Goal: Information Seeking & Learning: Learn about a topic

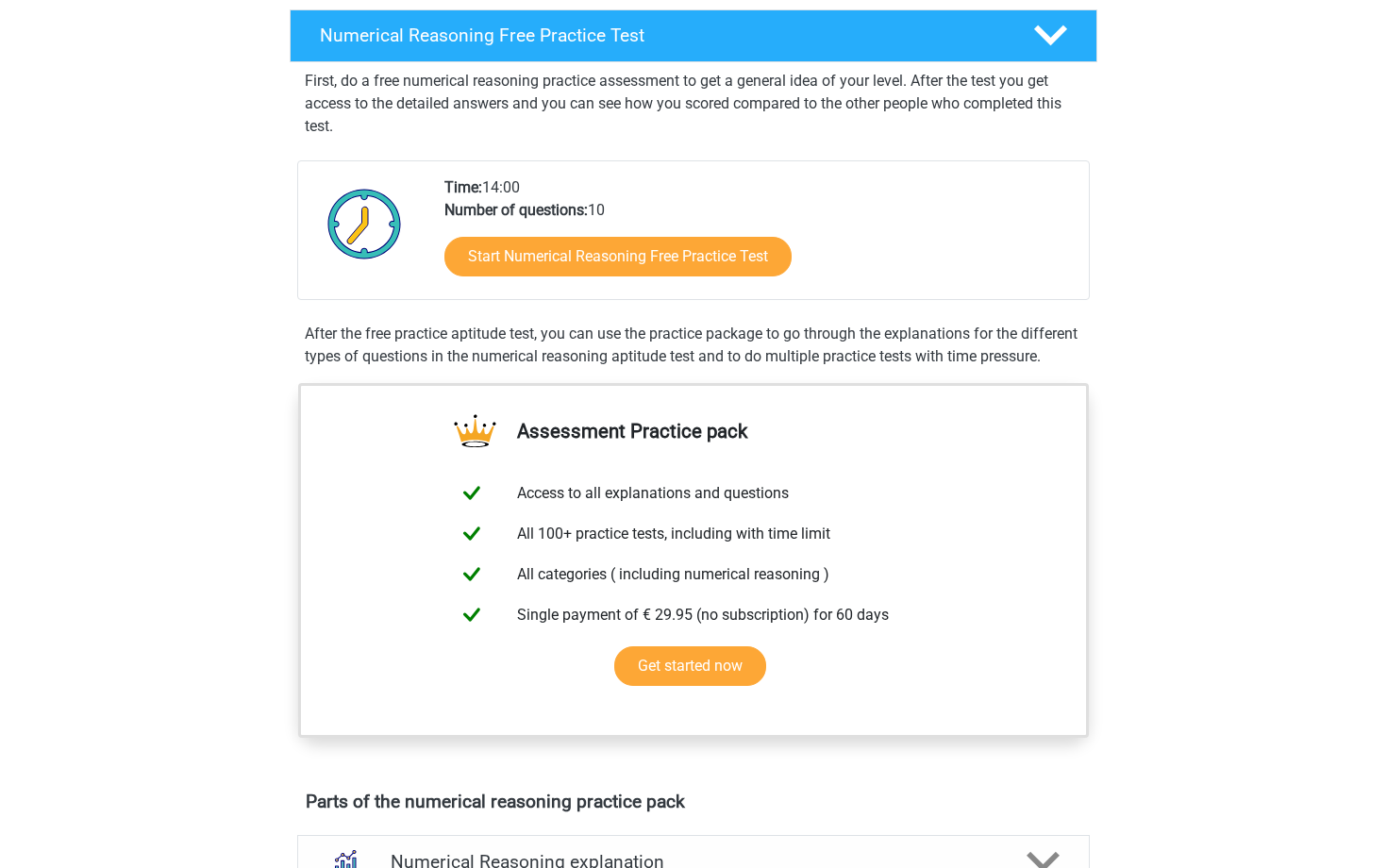
scroll to position [172, 0]
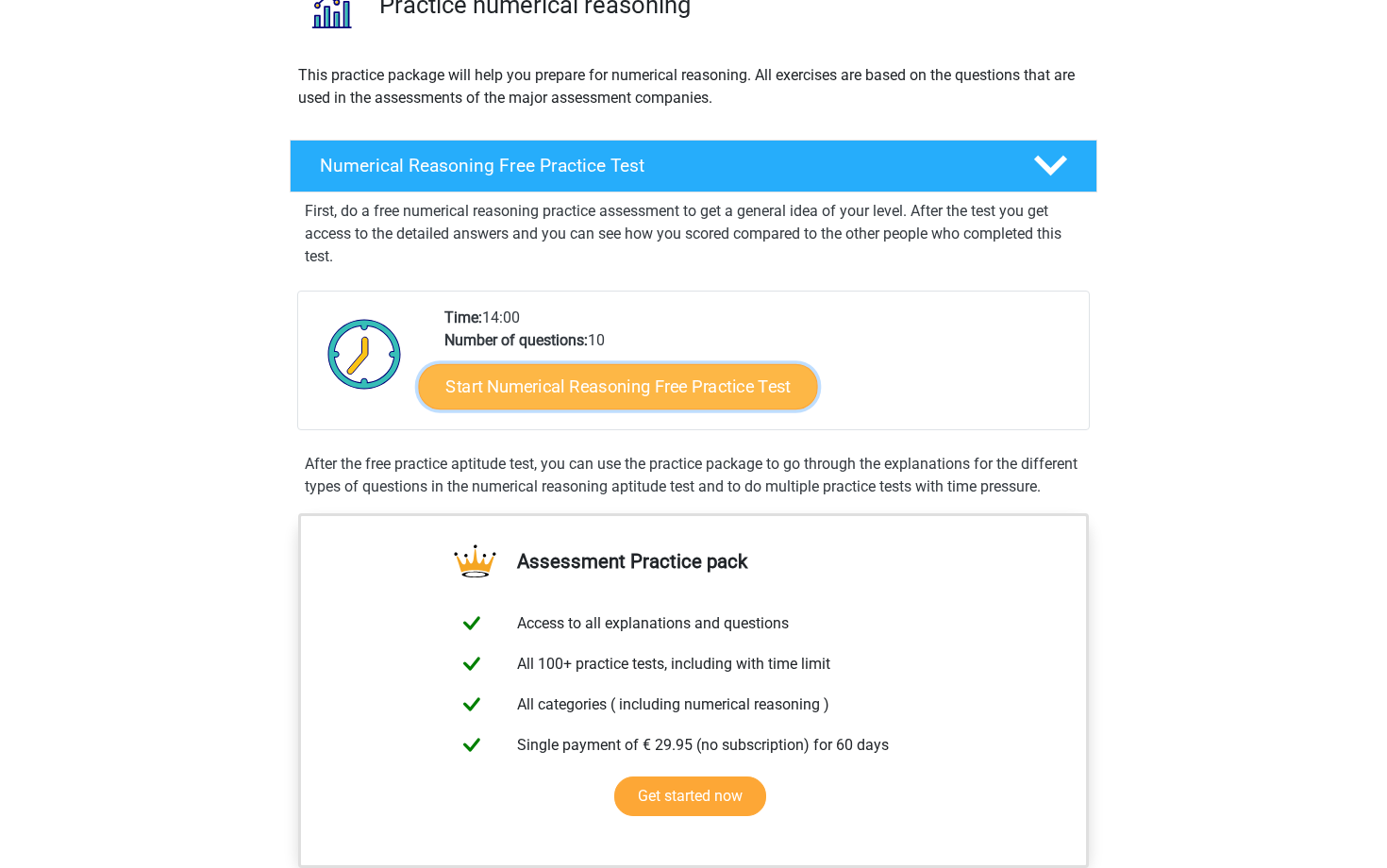
click at [683, 388] on link "Start Numerical Reasoning Free Practice Test" at bounding box center [618, 386] width 399 height 45
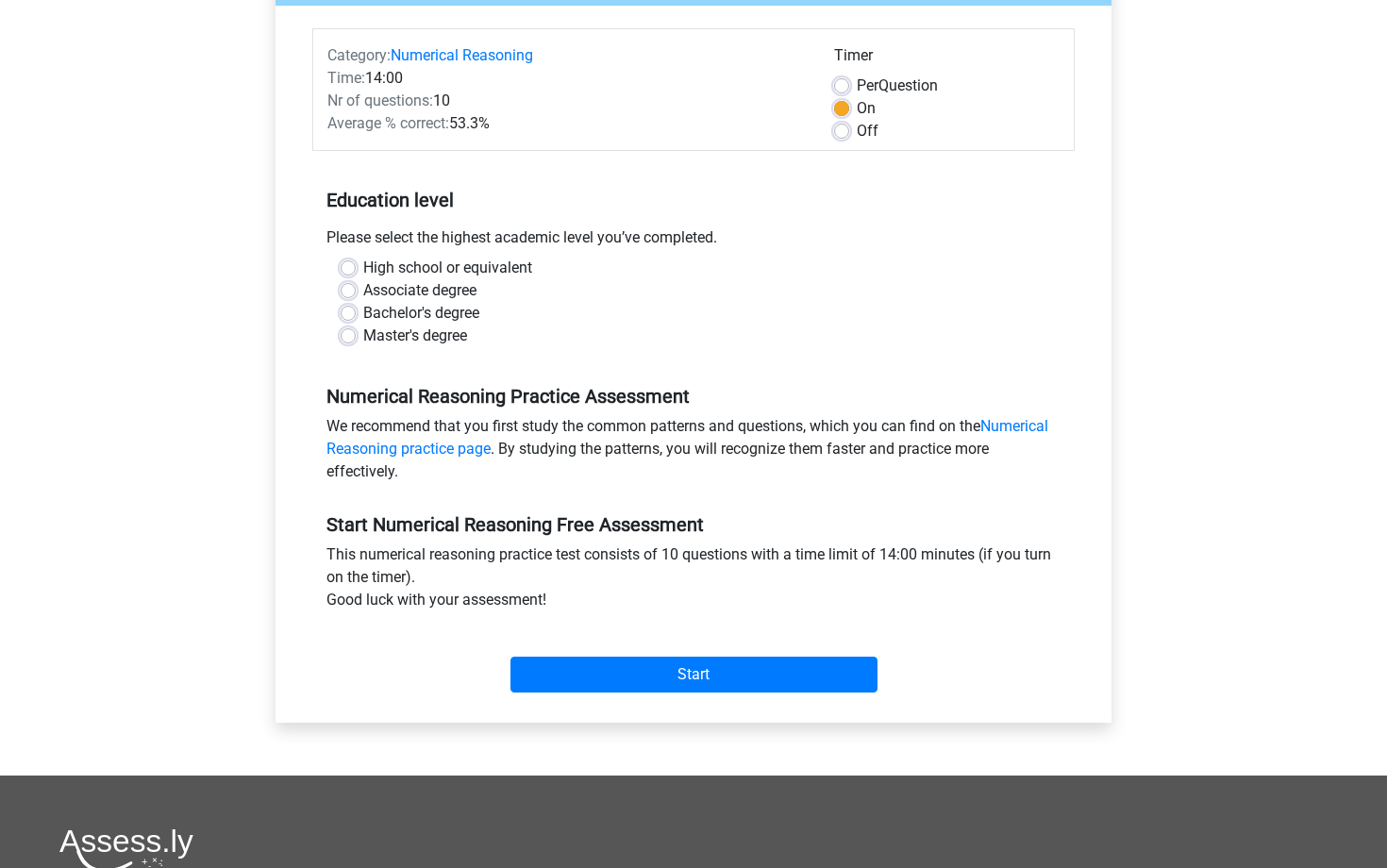
scroll to position [466, 0]
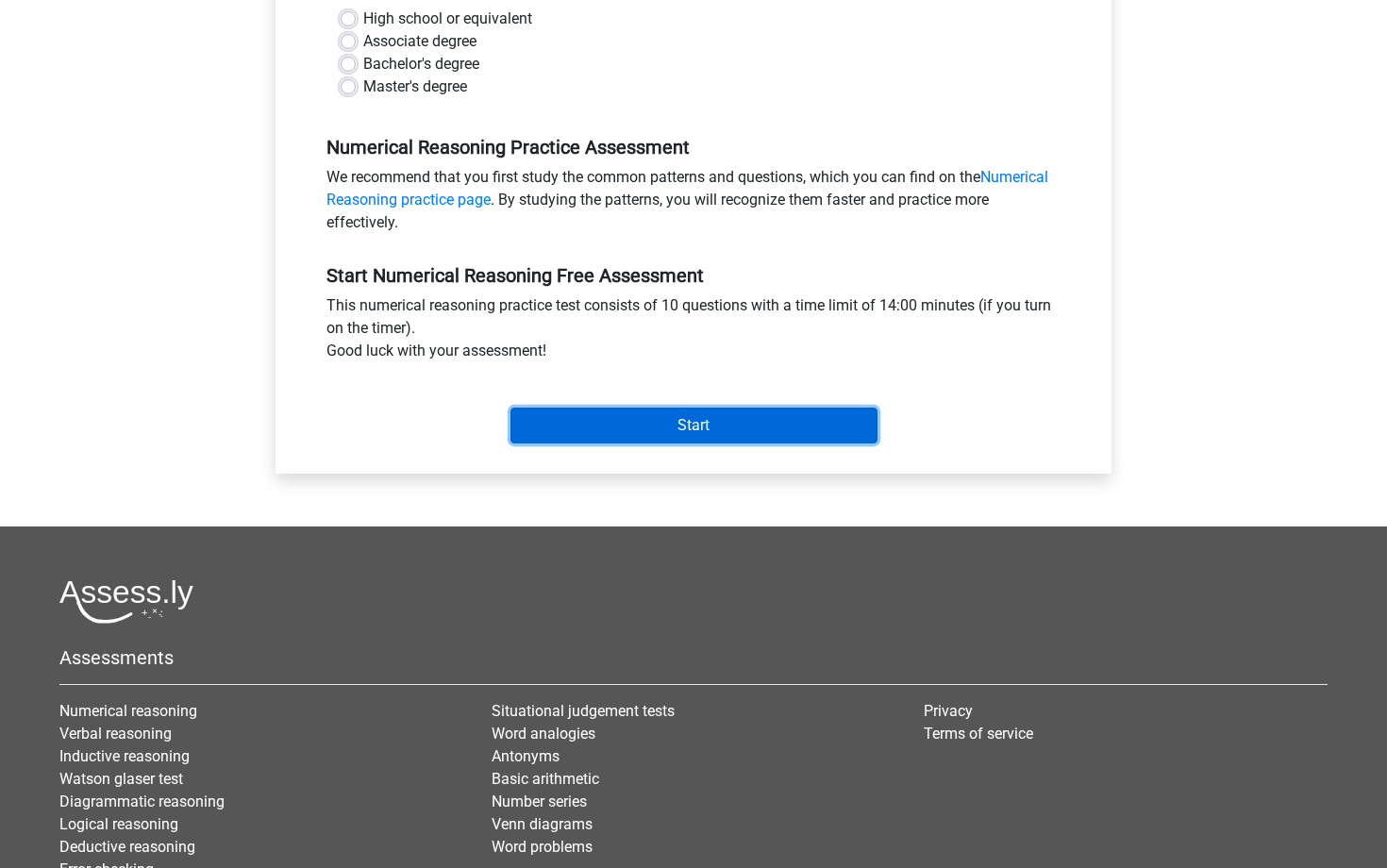
click at [740, 422] on input "Start" at bounding box center [694, 424] width 367 height 36
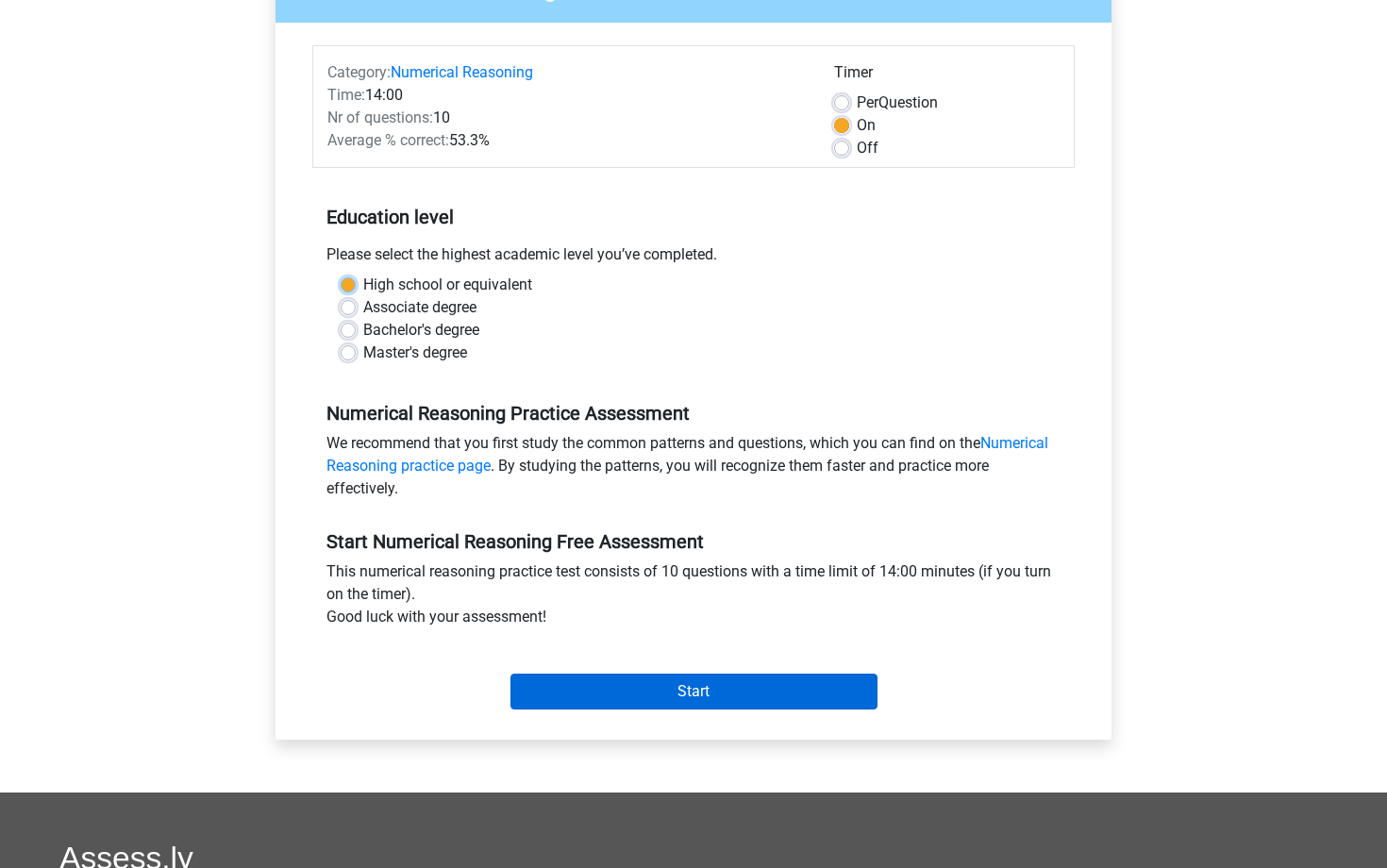
scroll to position [179, 0]
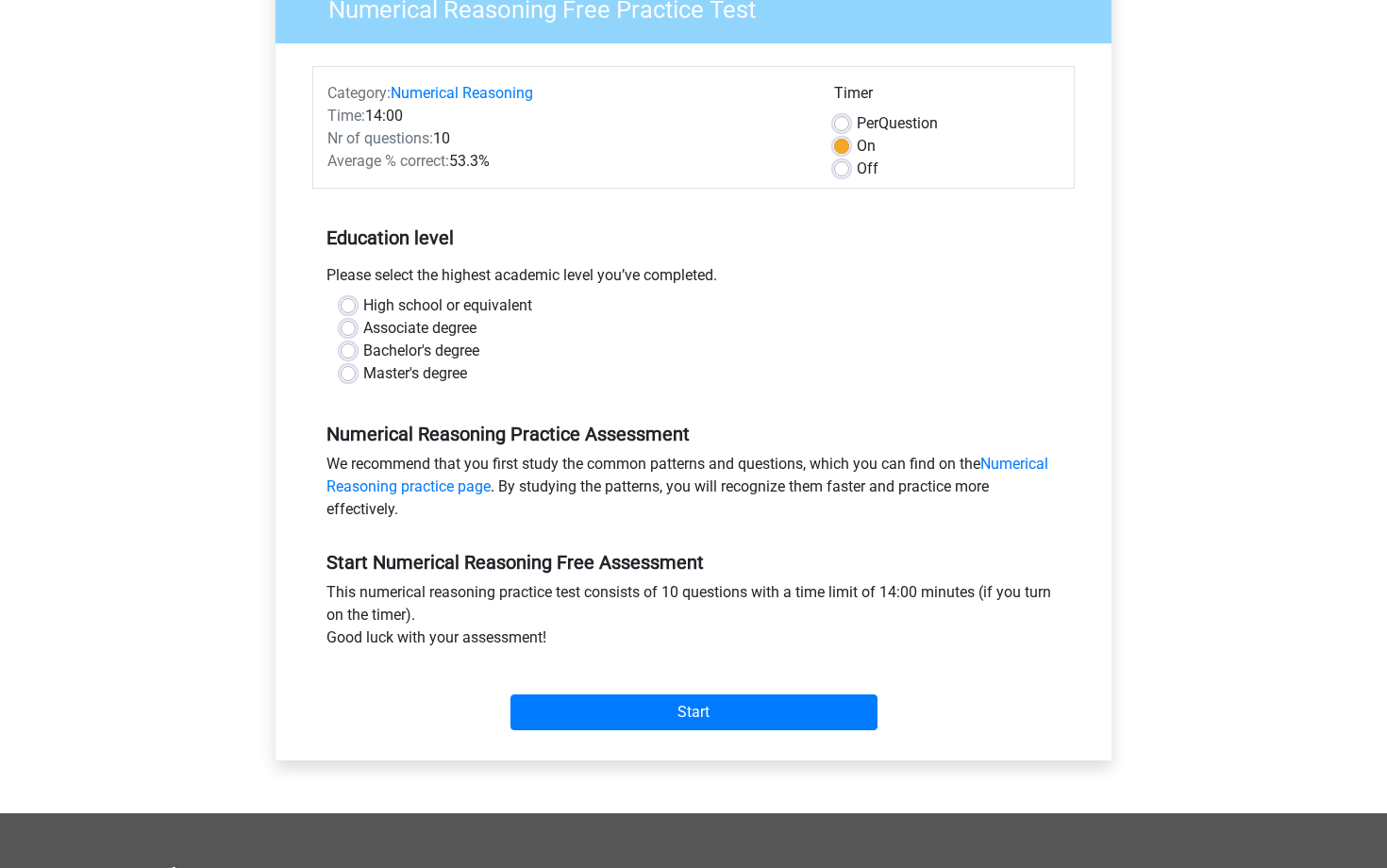
click at [513, 311] on label "High school or equivalent" at bounding box center [448, 305] width 169 height 22
click at [356, 311] on input "High school or equivalent" at bounding box center [348, 304] width 15 height 19
radio input "true"
click at [462, 341] on label "Bachelor's degree" at bounding box center [422, 350] width 116 height 22
click at [356, 341] on input "Bachelor's degree" at bounding box center [348, 349] width 15 height 19
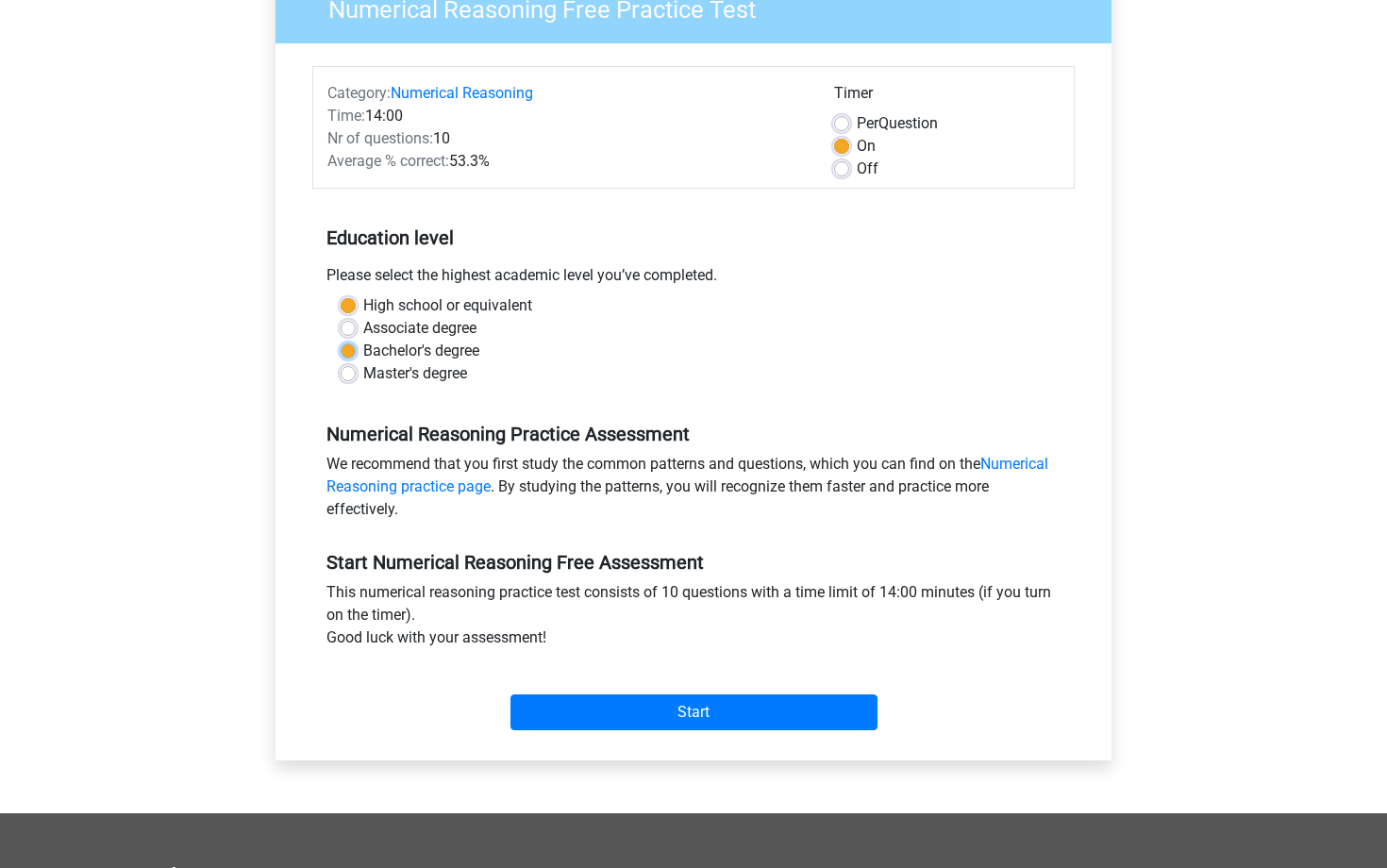
radio input "true"
click at [459, 372] on label "Master's degree" at bounding box center [416, 373] width 104 height 22
click at [356, 372] on input "Master's degree" at bounding box center [348, 372] width 15 height 19
radio input "true"
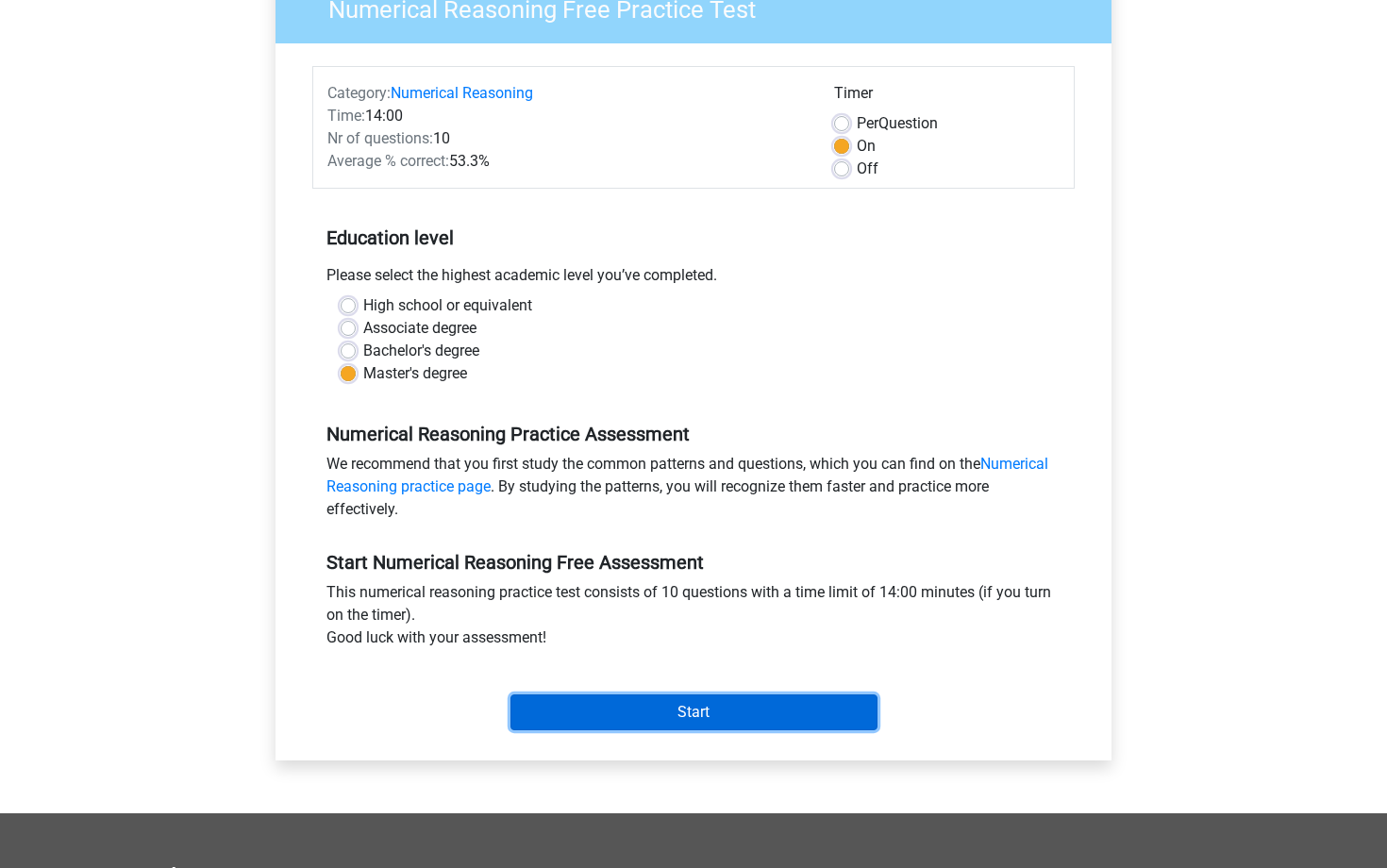
click at [676, 699] on input "Start" at bounding box center [694, 712] width 367 height 36
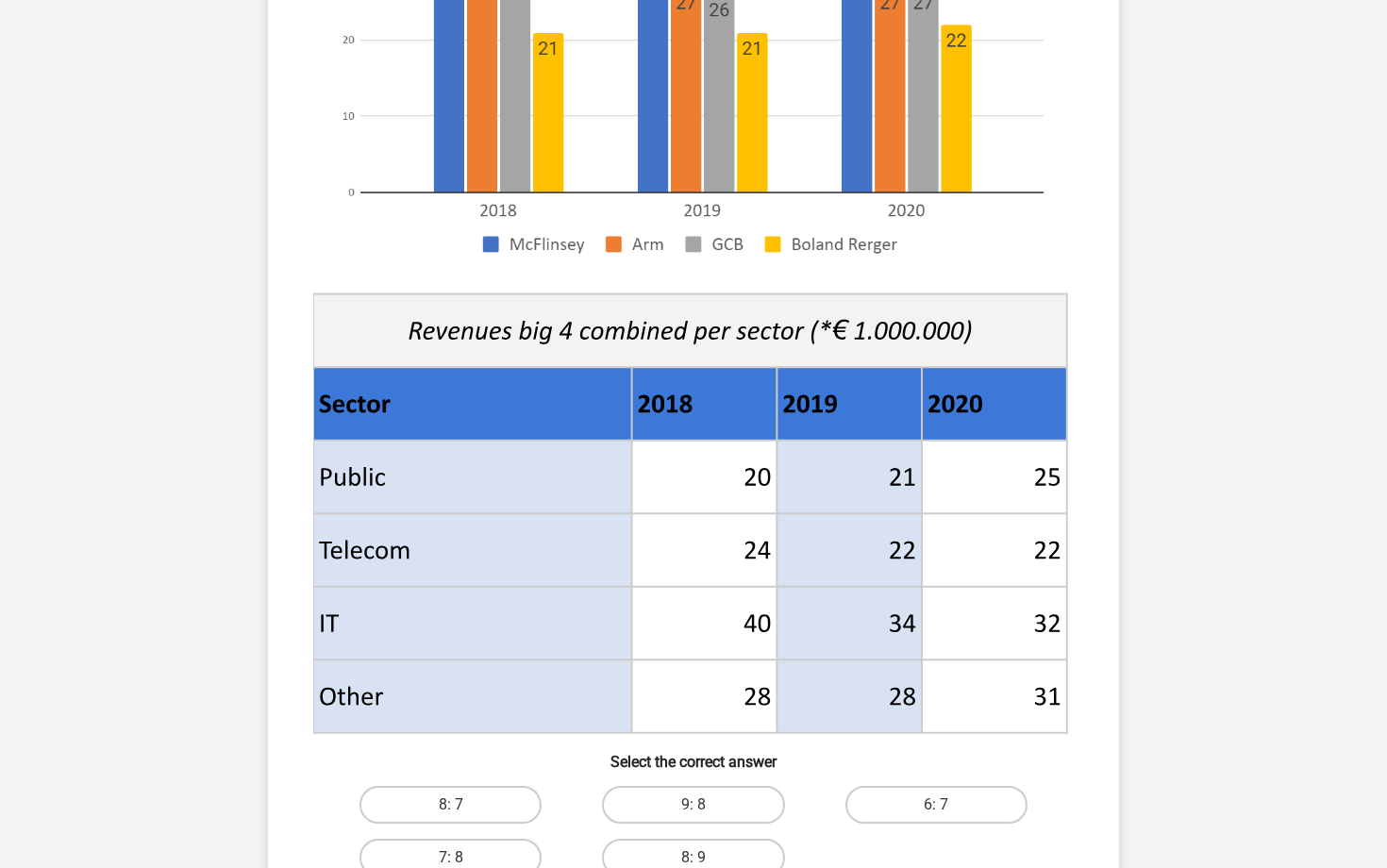
scroll to position [544, 0]
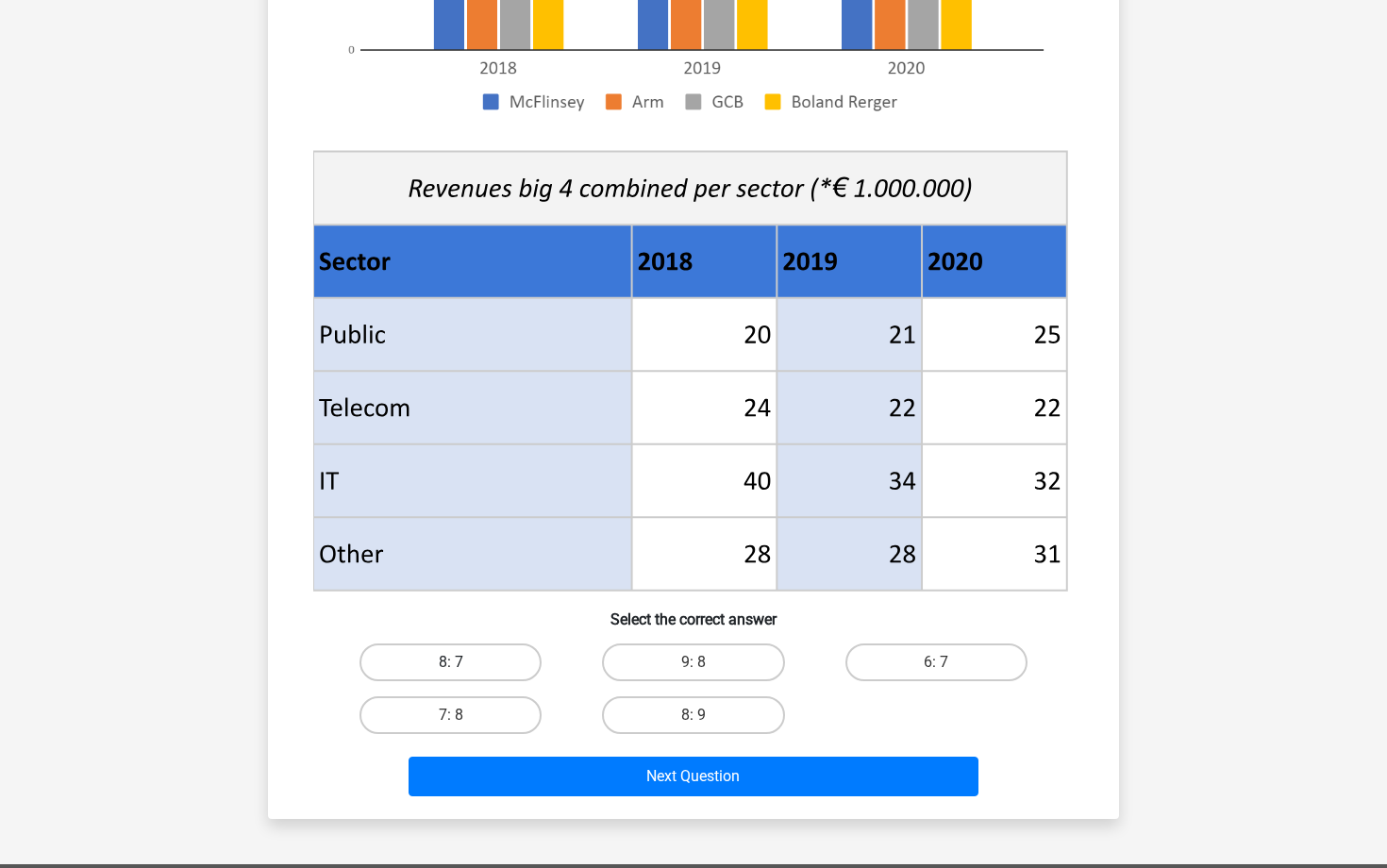
click at [498, 653] on label "8: 7" at bounding box center [450, 662] width 182 height 38
click at [463, 663] on input "8: 7" at bounding box center [456, 668] width 13 height 13
radio input "true"
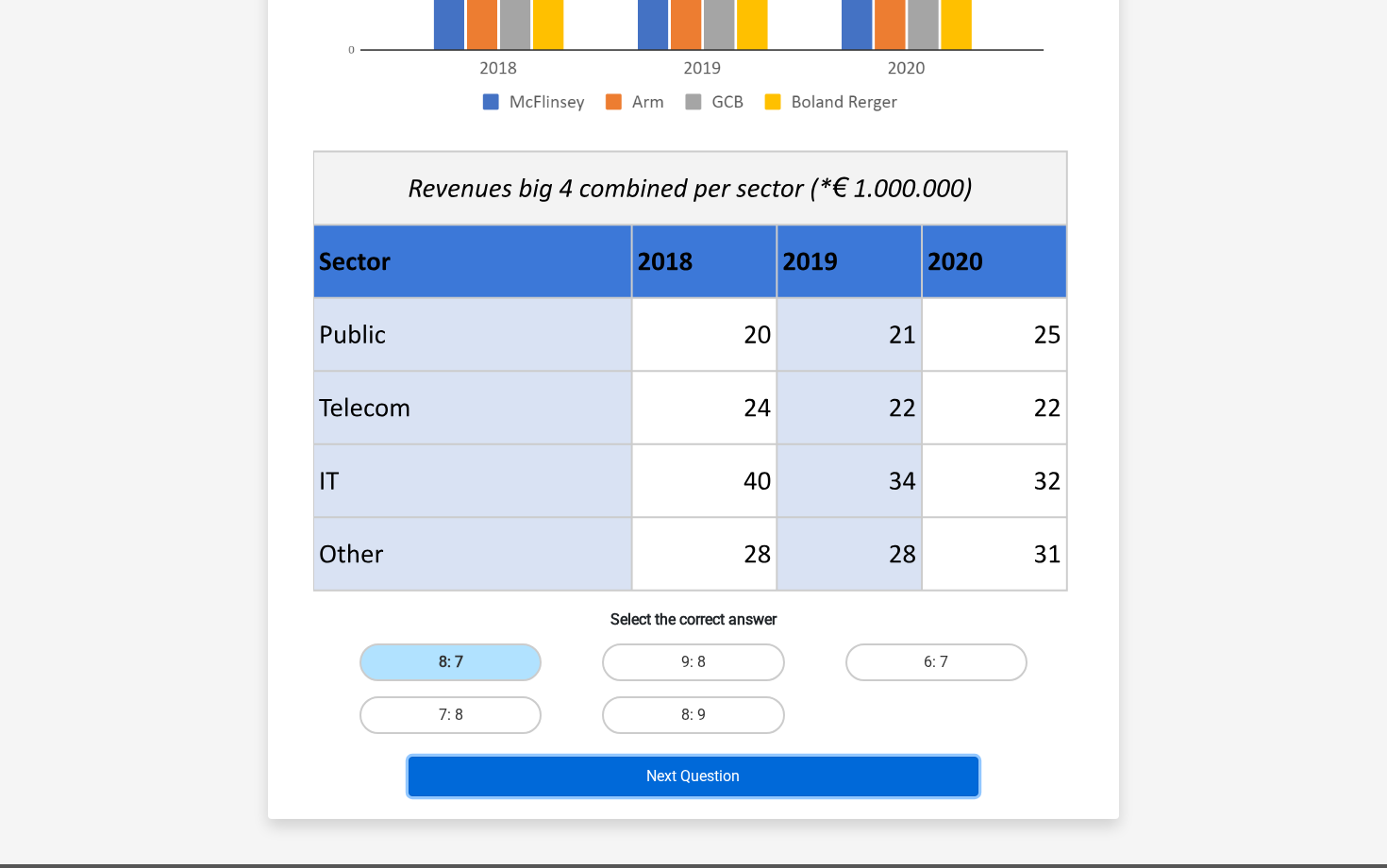
click at [613, 777] on button "Next Question" at bounding box center [694, 775] width 571 height 40
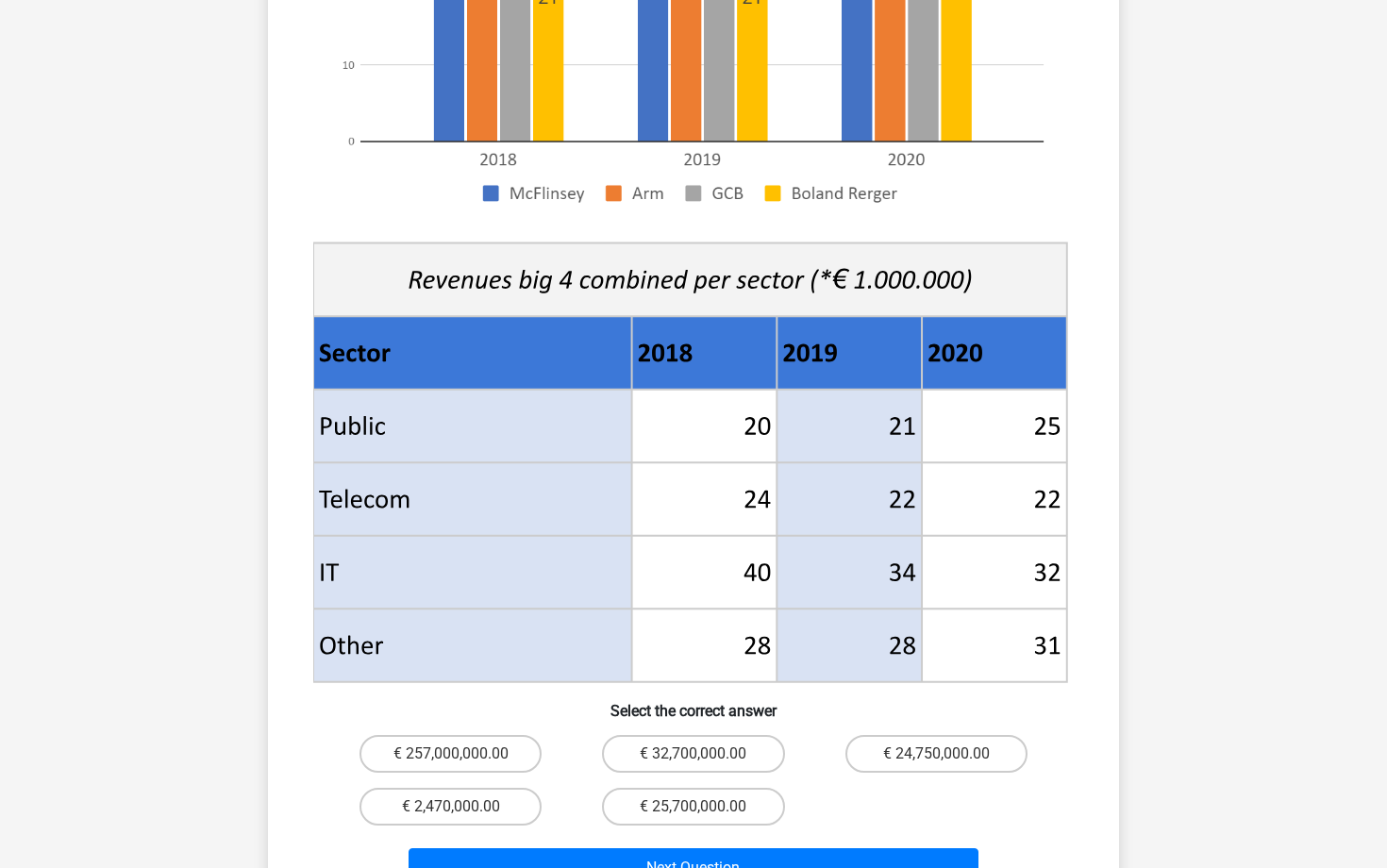
scroll to position [546, 0]
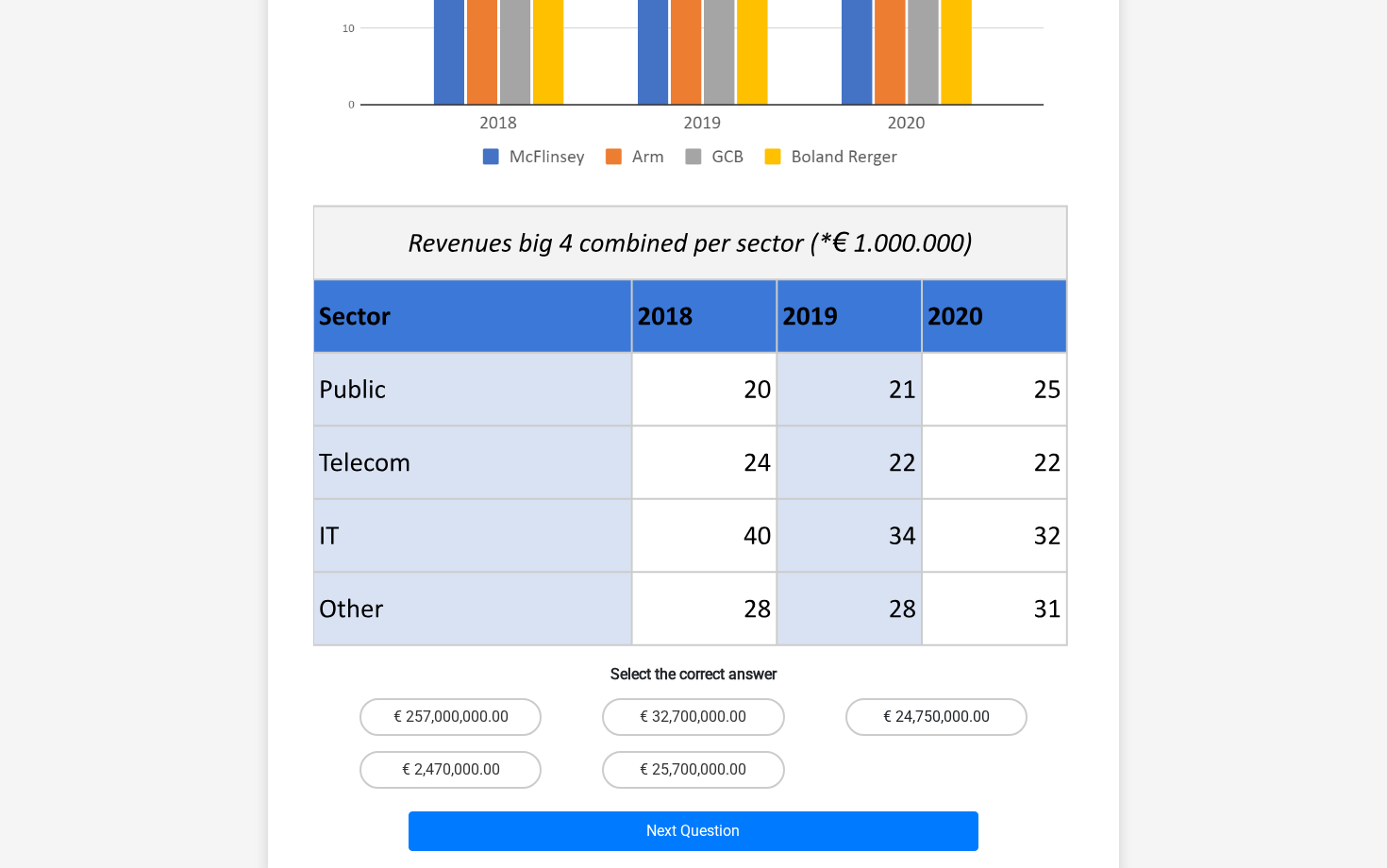
click at [931, 698] on label "€ 24,750,000.00" at bounding box center [936, 717] width 182 height 38
click at [936, 717] on input "€ 24,750,000.00" at bounding box center [941, 722] width 13 height 13
radio input "true"
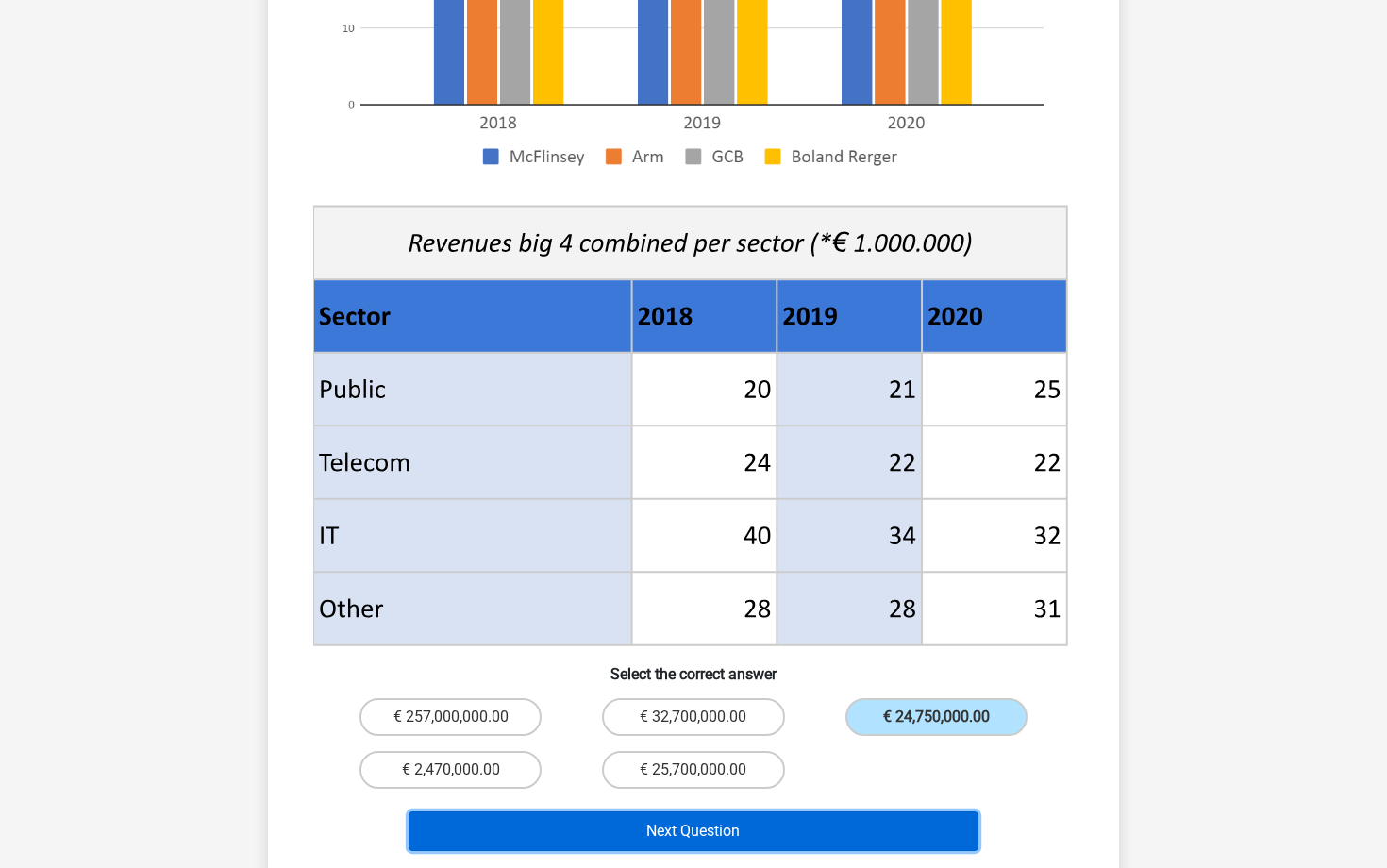
click at [721, 811] on button "Next Question" at bounding box center [694, 830] width 571 height 40
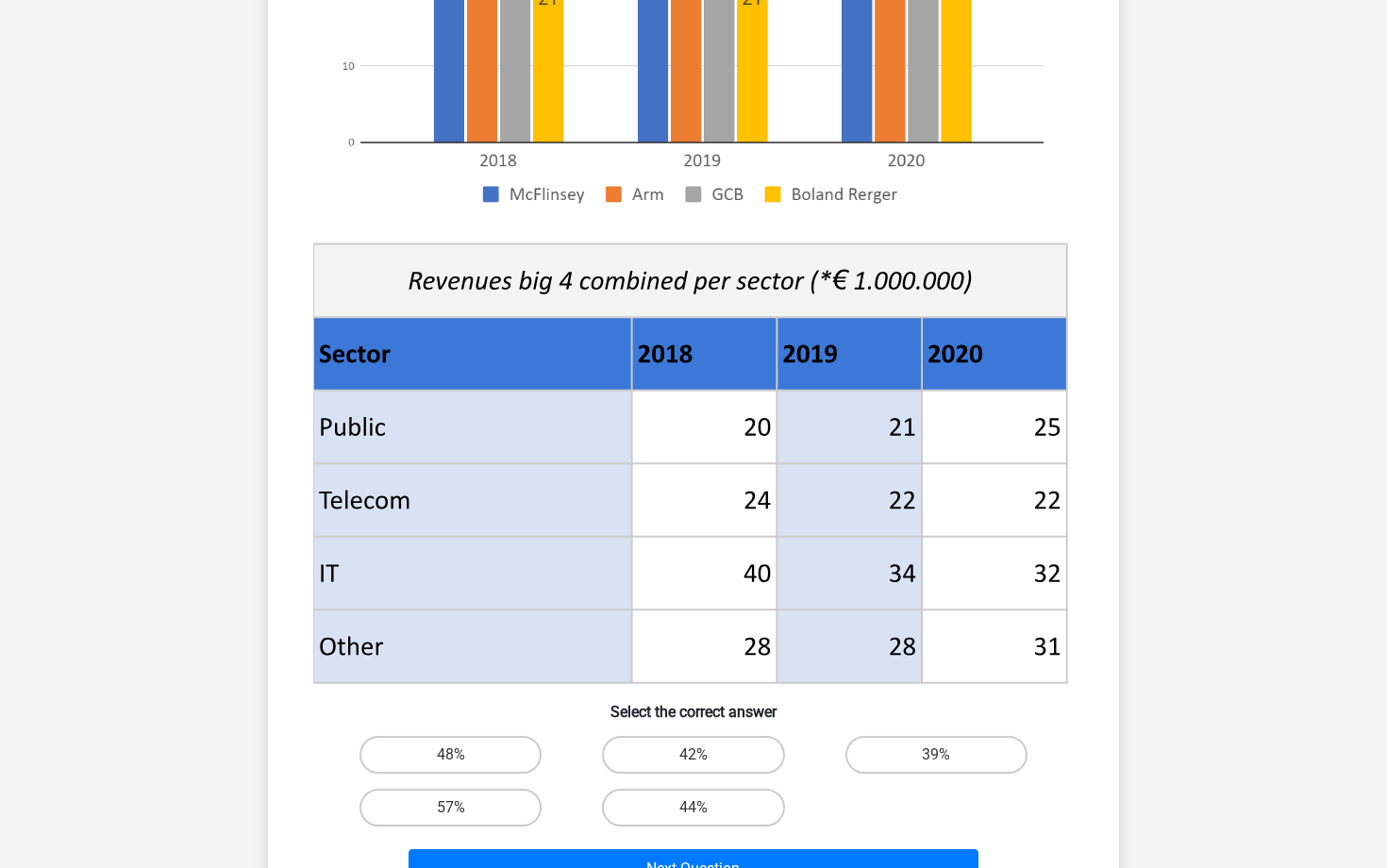
scroll to position [466, 0]
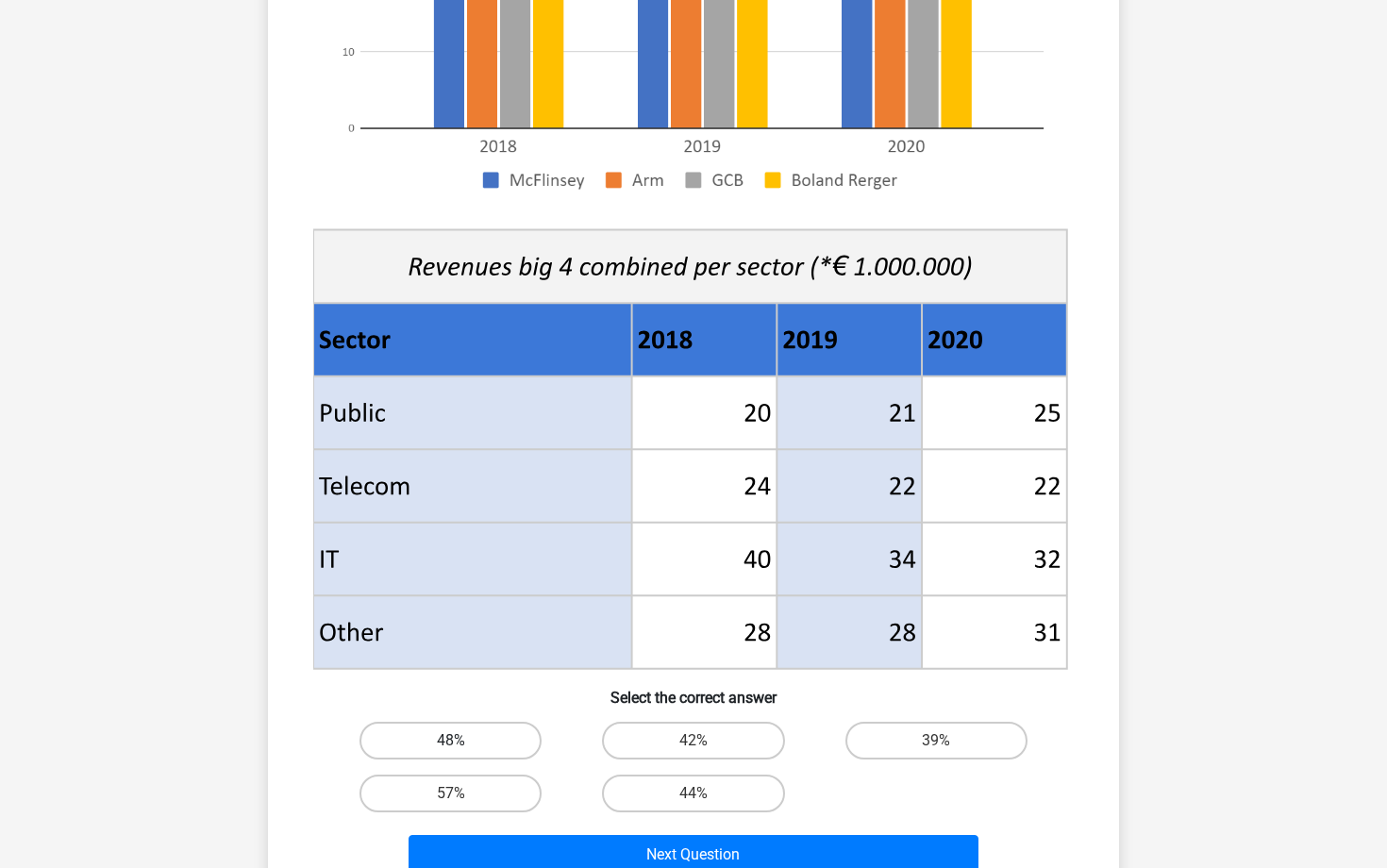
click at [486, 729] on label "48%" at bounding box center [450, 740] width 182 height 38
click at [463, 741] on input "48%" at bounding box center [456, 746] width 13 height 13
radio input "true"
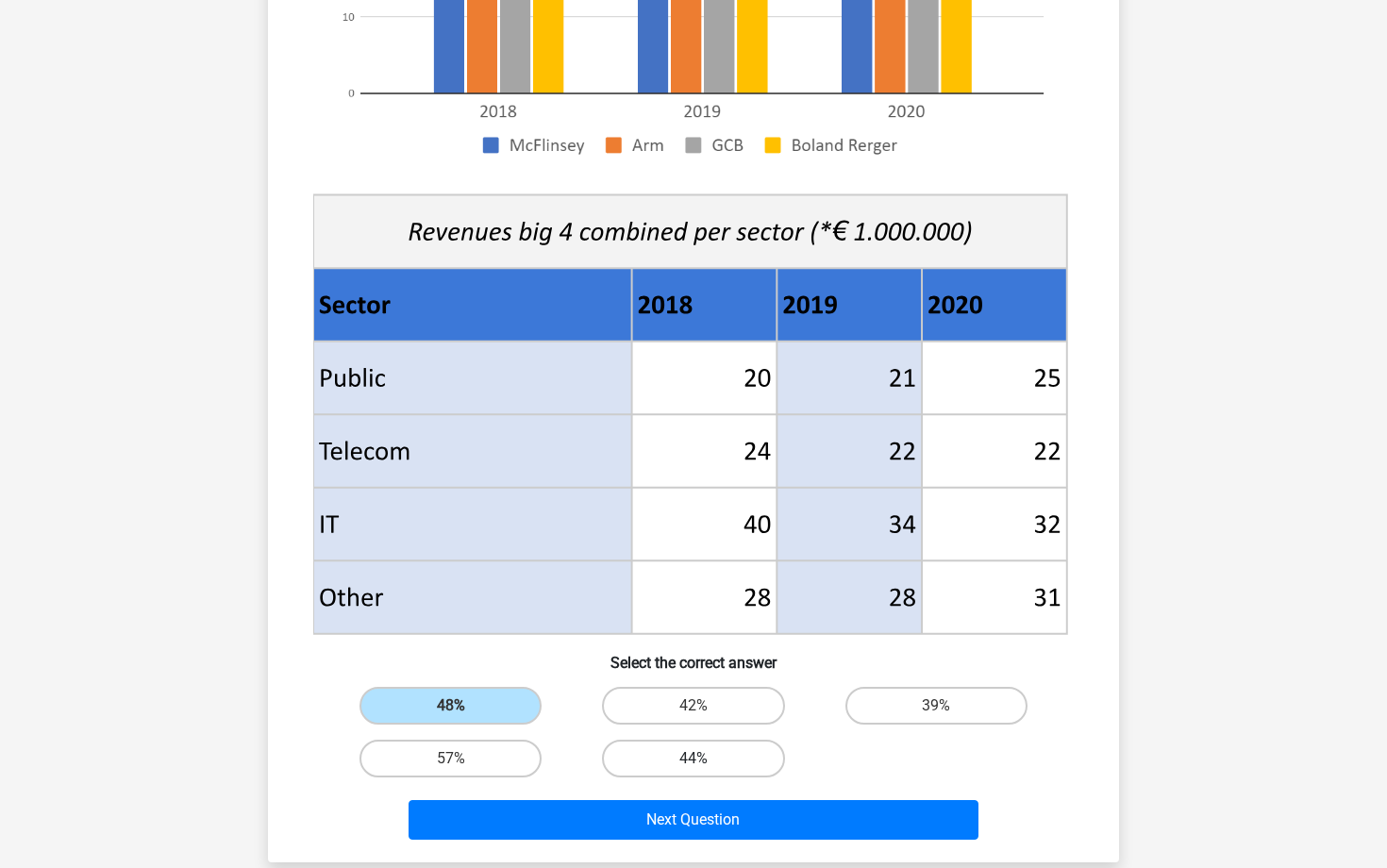
scroll to position [506, 0]
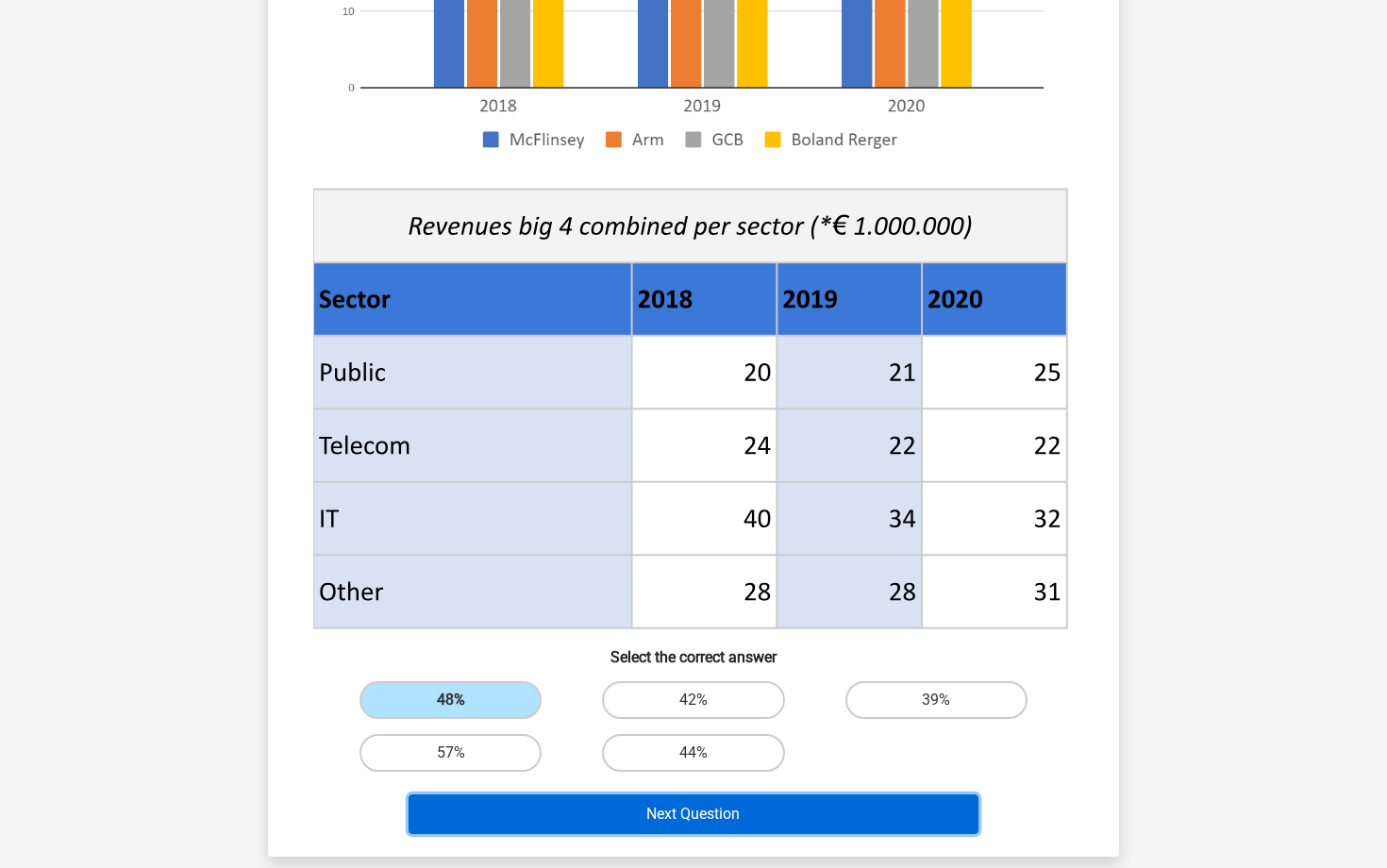
click at [632, 811] on button "Next Question" at bounding box center [694, 813] width 571 height 40
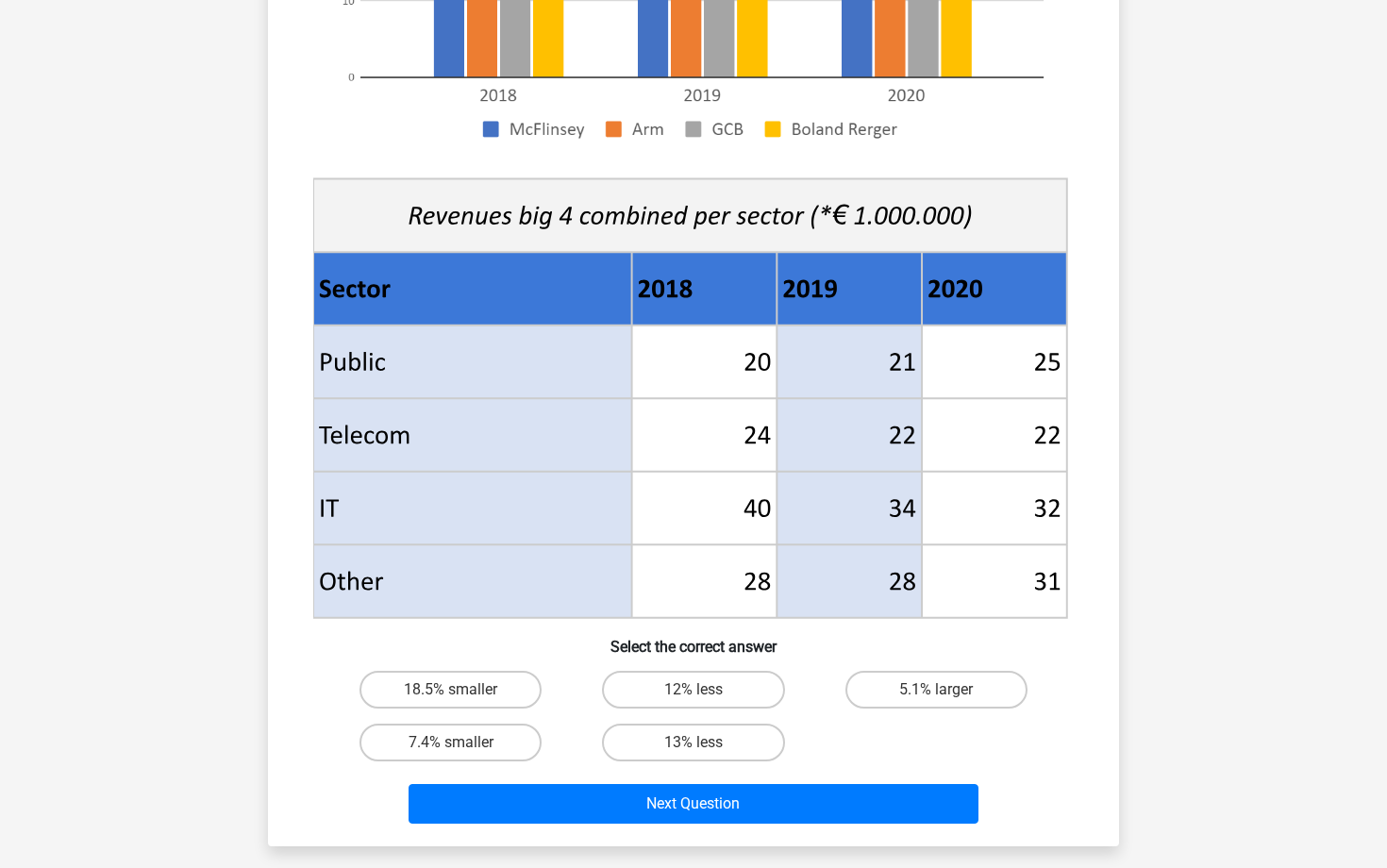
scroll to position [515, 0]
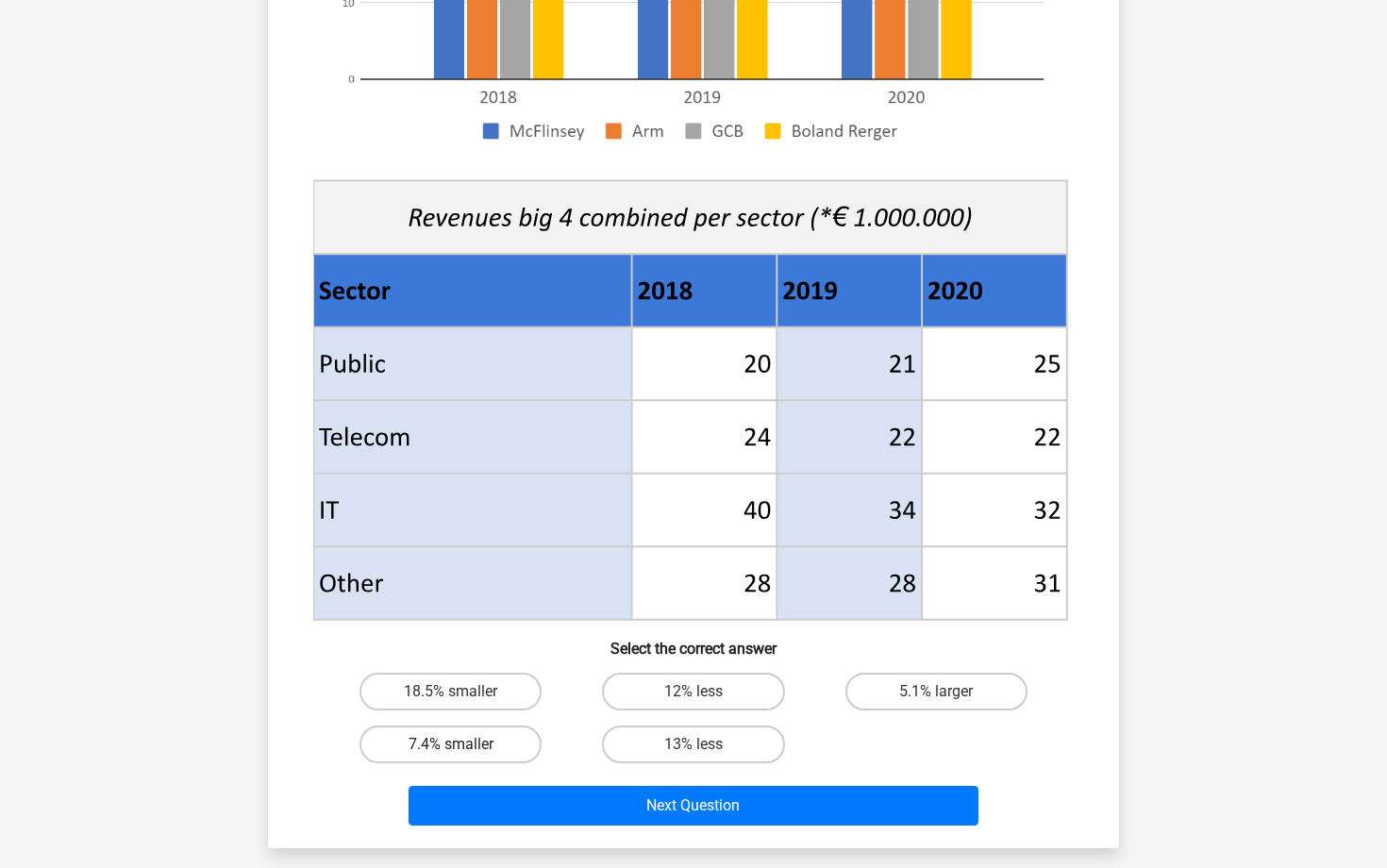
click at [487, 741] on label "7.4% smaller" at bounding box center [450, 744] width 182 height 38
click at [463, 745] on input "7.4% smaller" at bounding box center [456, 750] width 13 height 13
radio input "true"
click at [565, 766] on div "7.4% smaller" at bounding box center [449, 744] width 242 height 53
click at [534, 755] on label "7.4% smaller" at bounding box center [450, 744] width 182 height 38
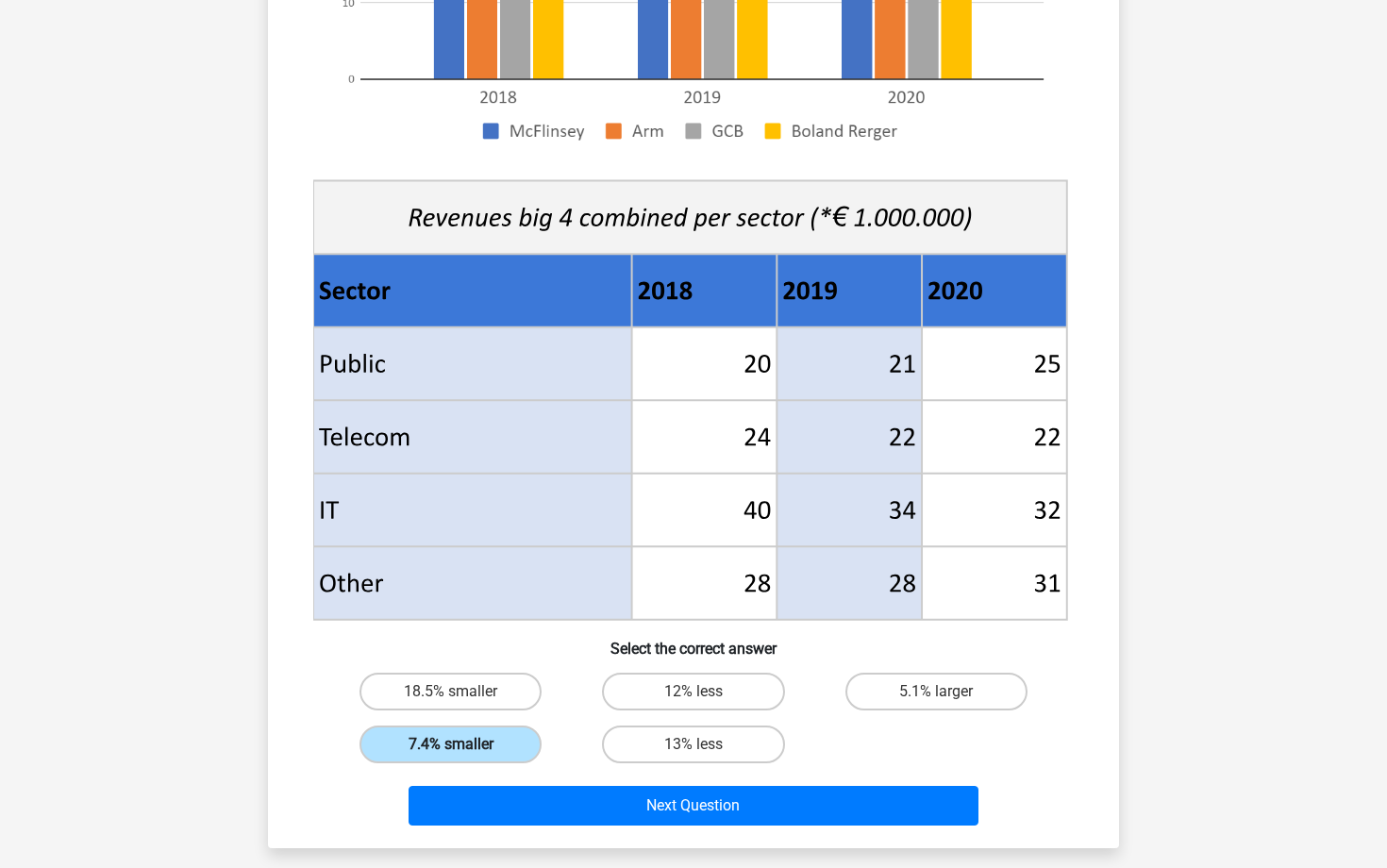
click at [463, 755] on input "7.4% smaller" at bounding box center [456, 750] width 13 height 13
click at [502, 739] on label "7.4% smaller" at bounding box center [450, 744] width 182 height 38
click at [463, 745] on input "7.4% smaller" at bounding box center [456, 750] width 13 height 13
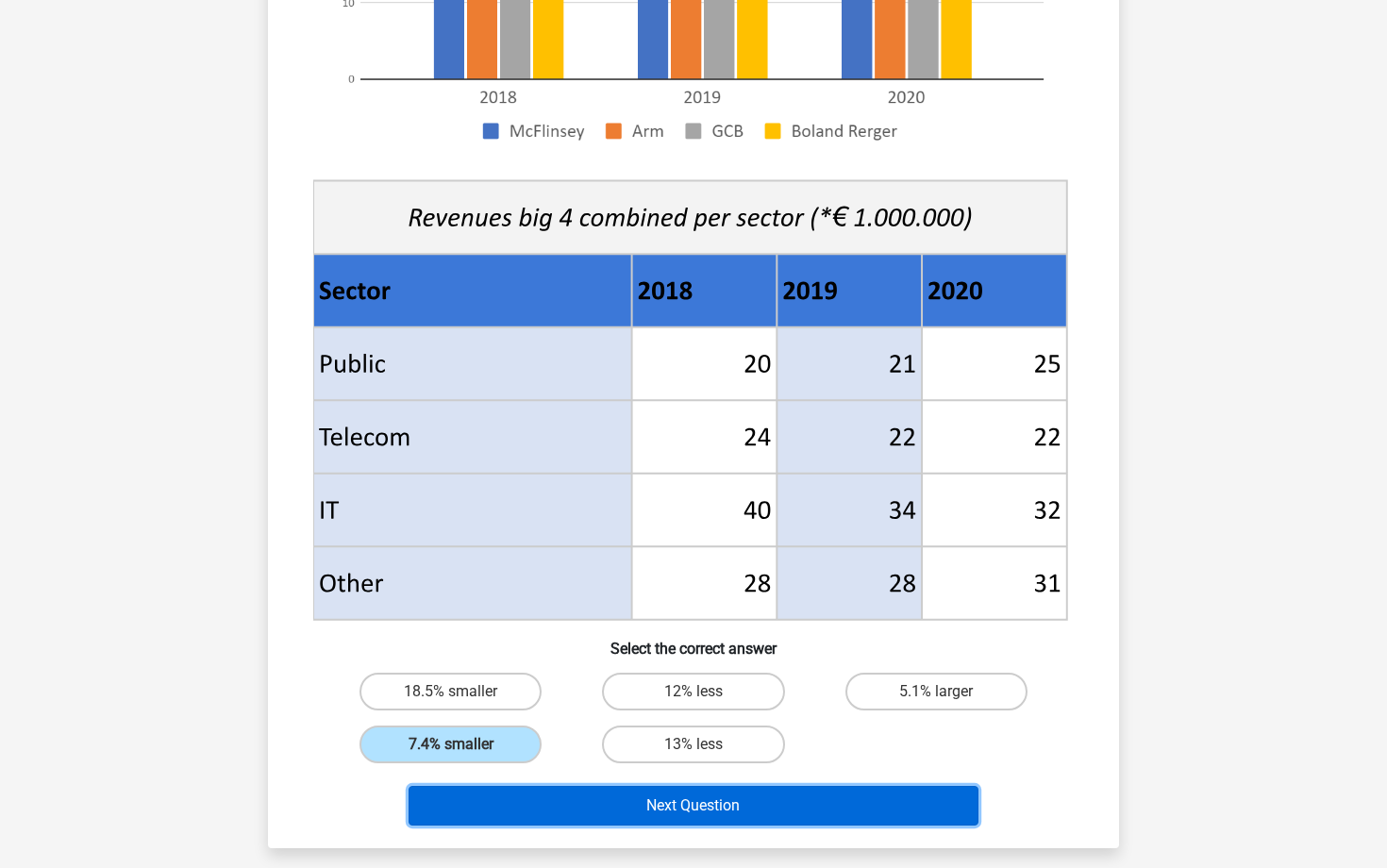
click at [631, 802] on button "Next Question" at bounding box center [694, 805] width 571 height 40
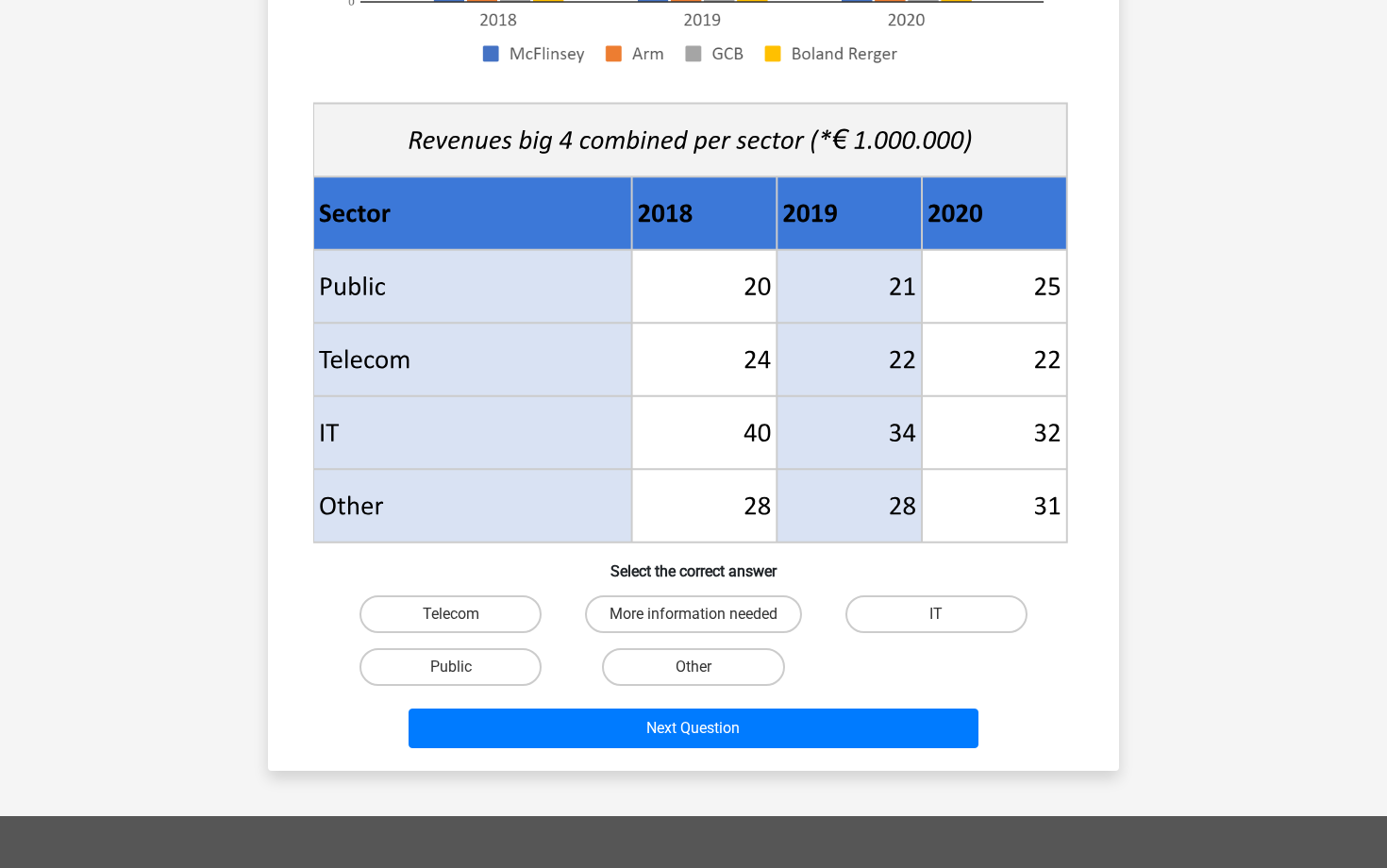
scroll to position [590, 0]
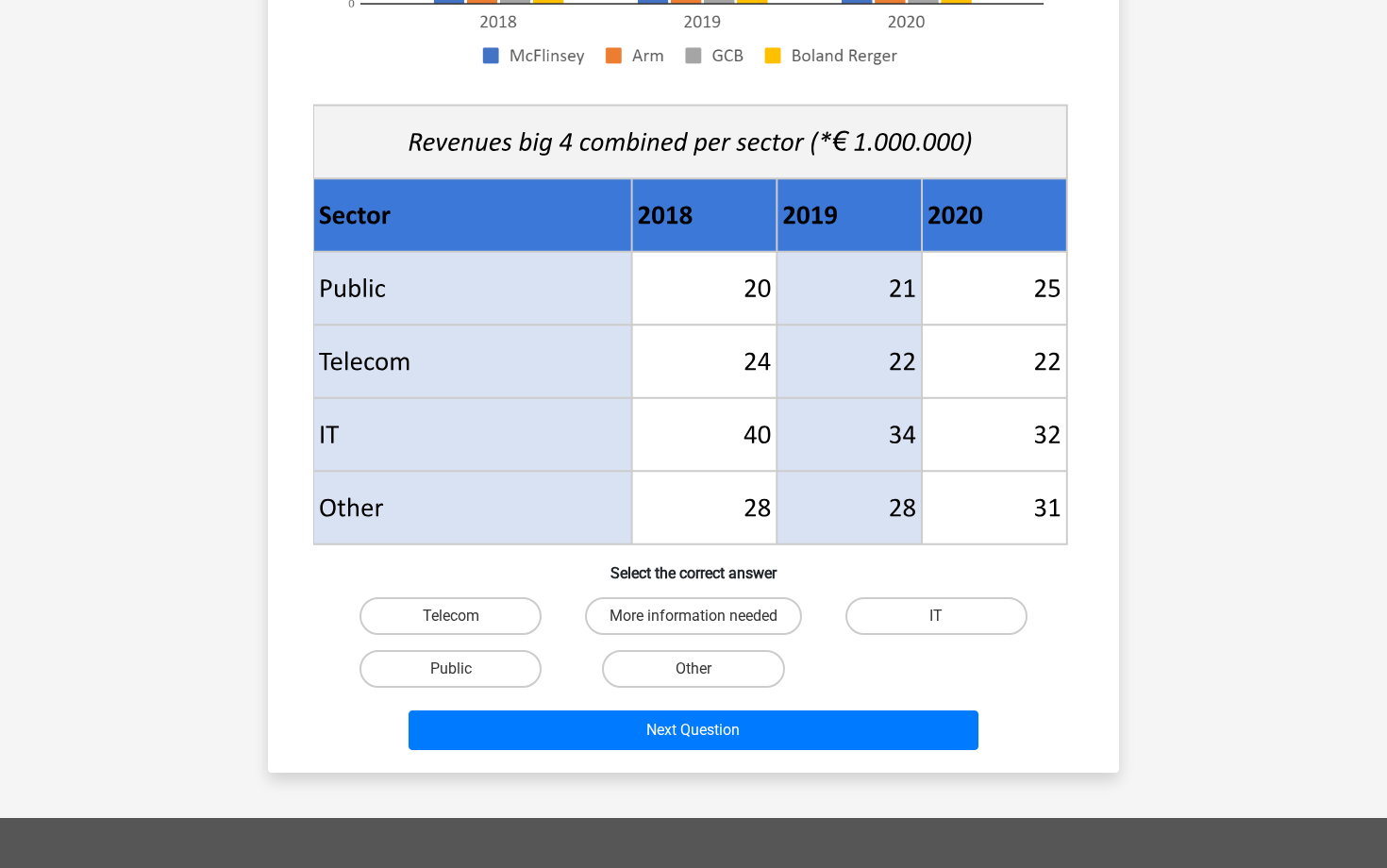
click at [456, 672] on input "Public" at bounding box center [456, 674] width 13 height 13
radio input "true"
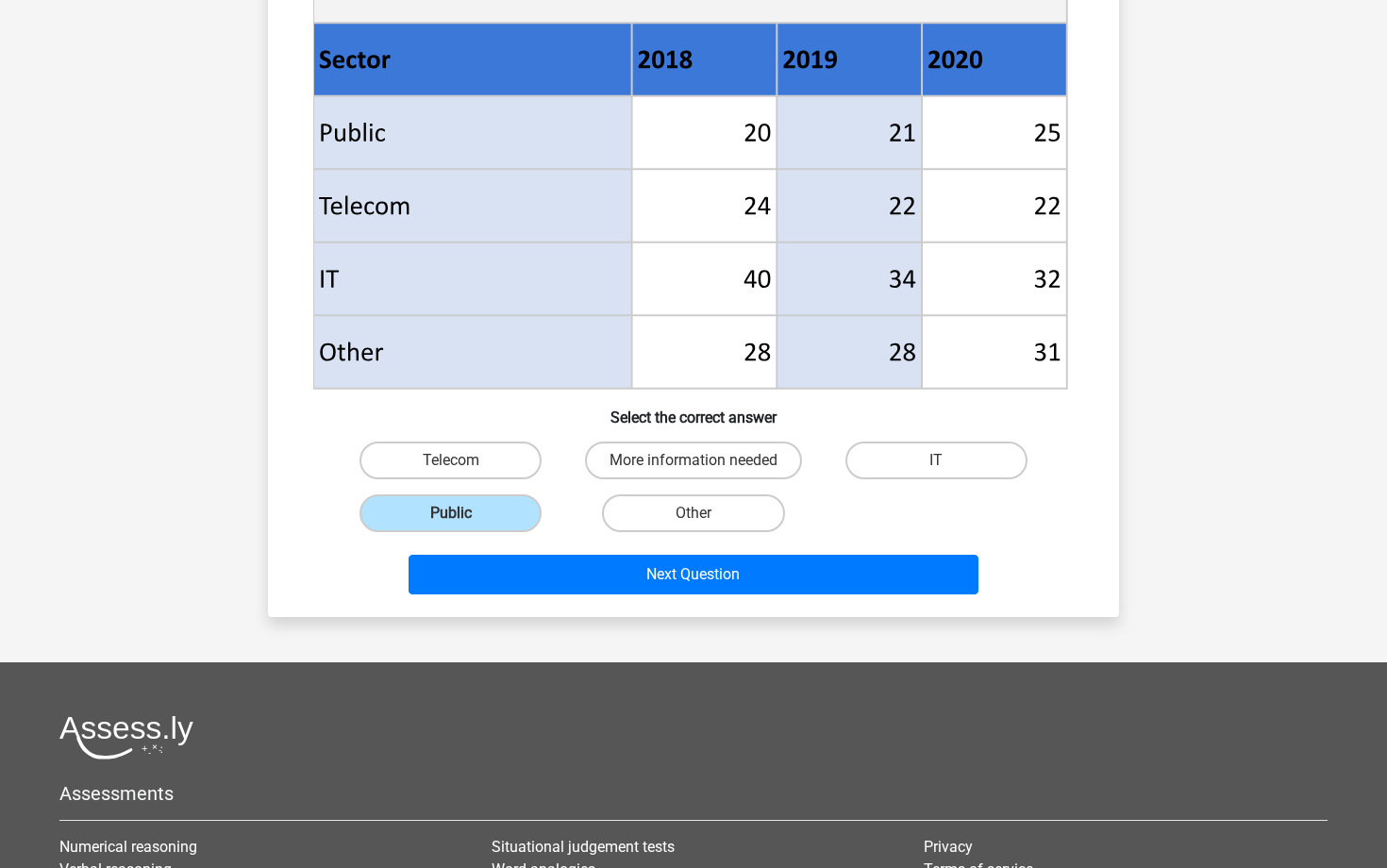
scroll to position [774, 0]
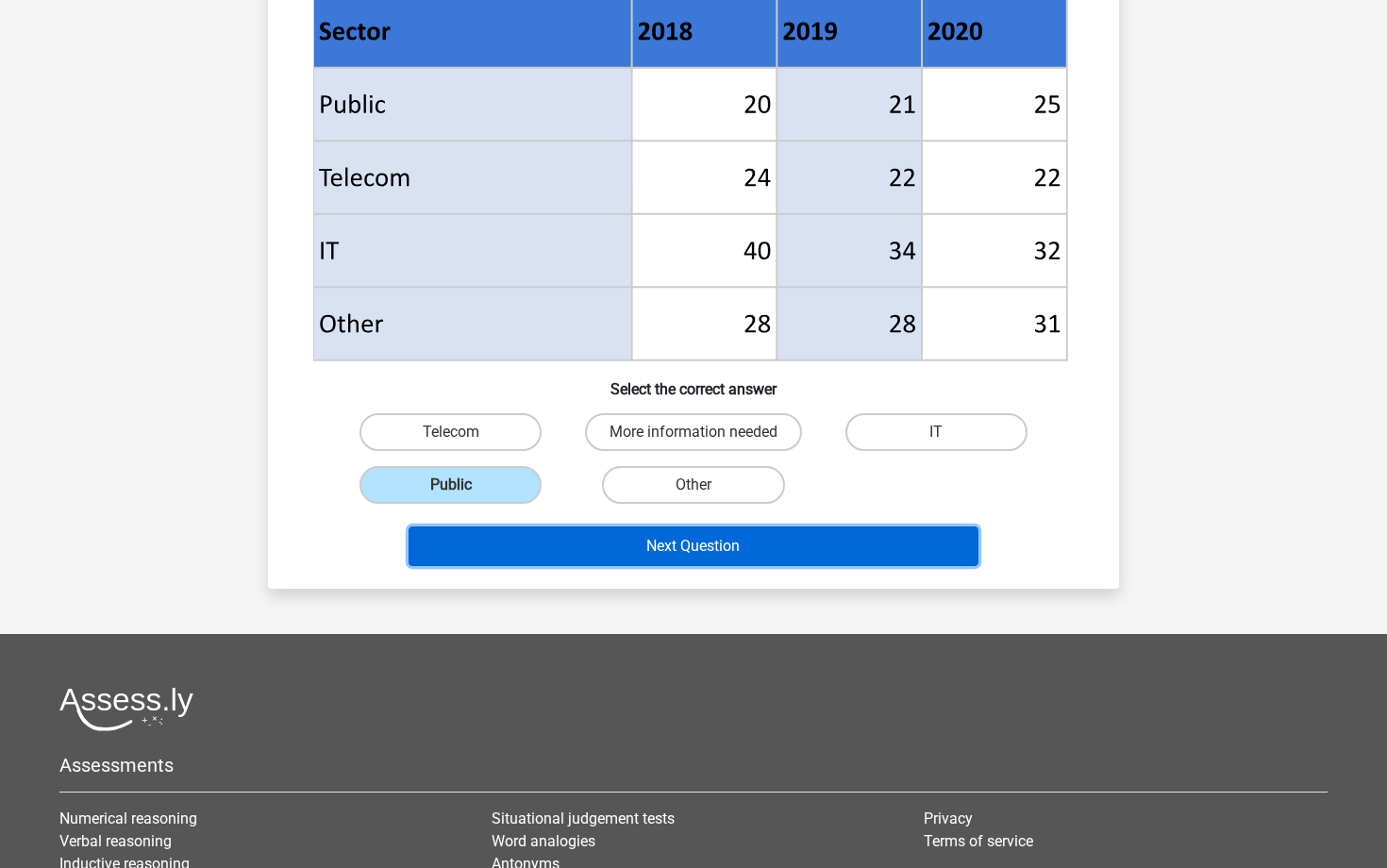
click at [695, 546] on button "Next Question" at bounding box center [694, 546] width 571 height 40
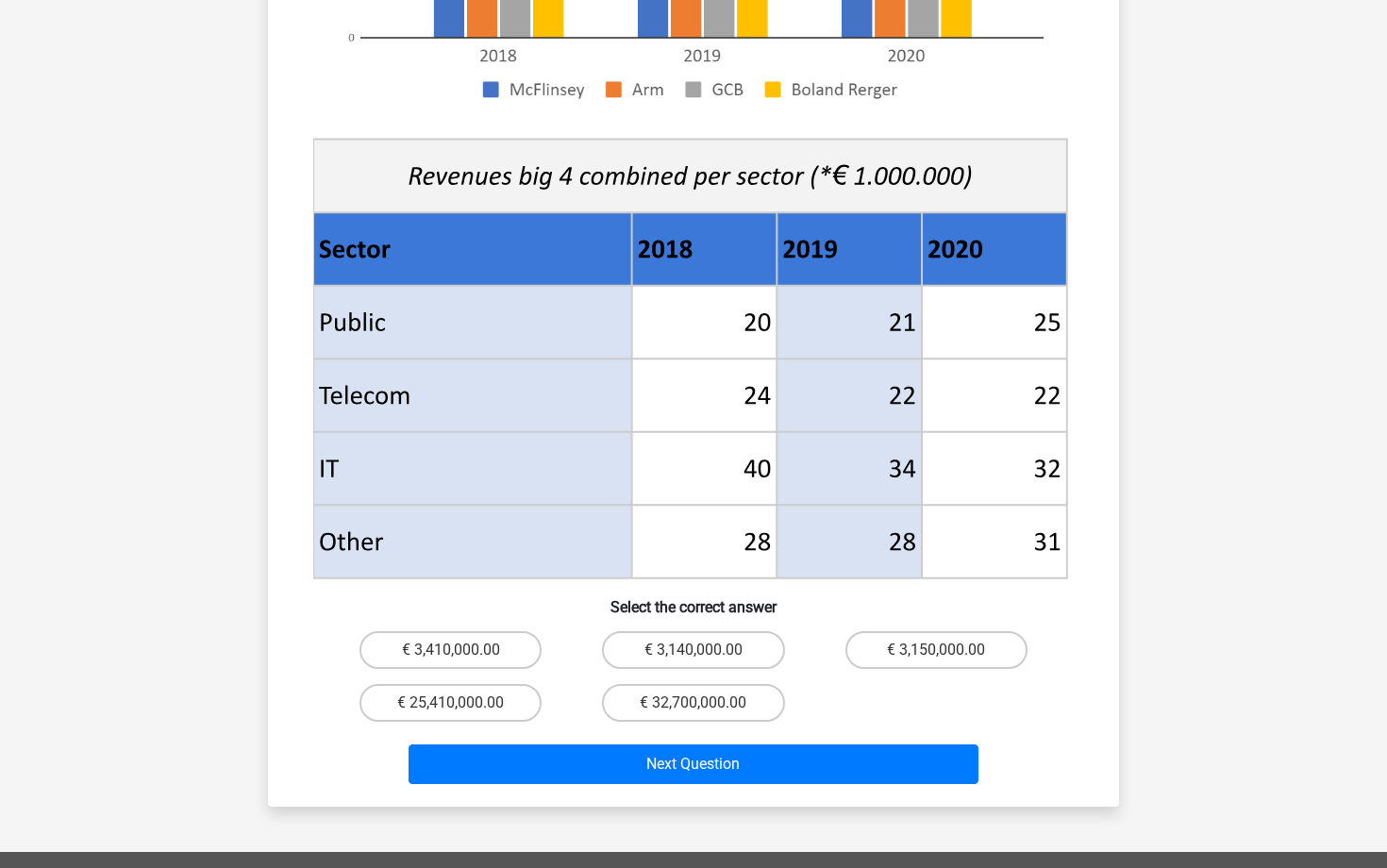
scroll to position [622, 0]
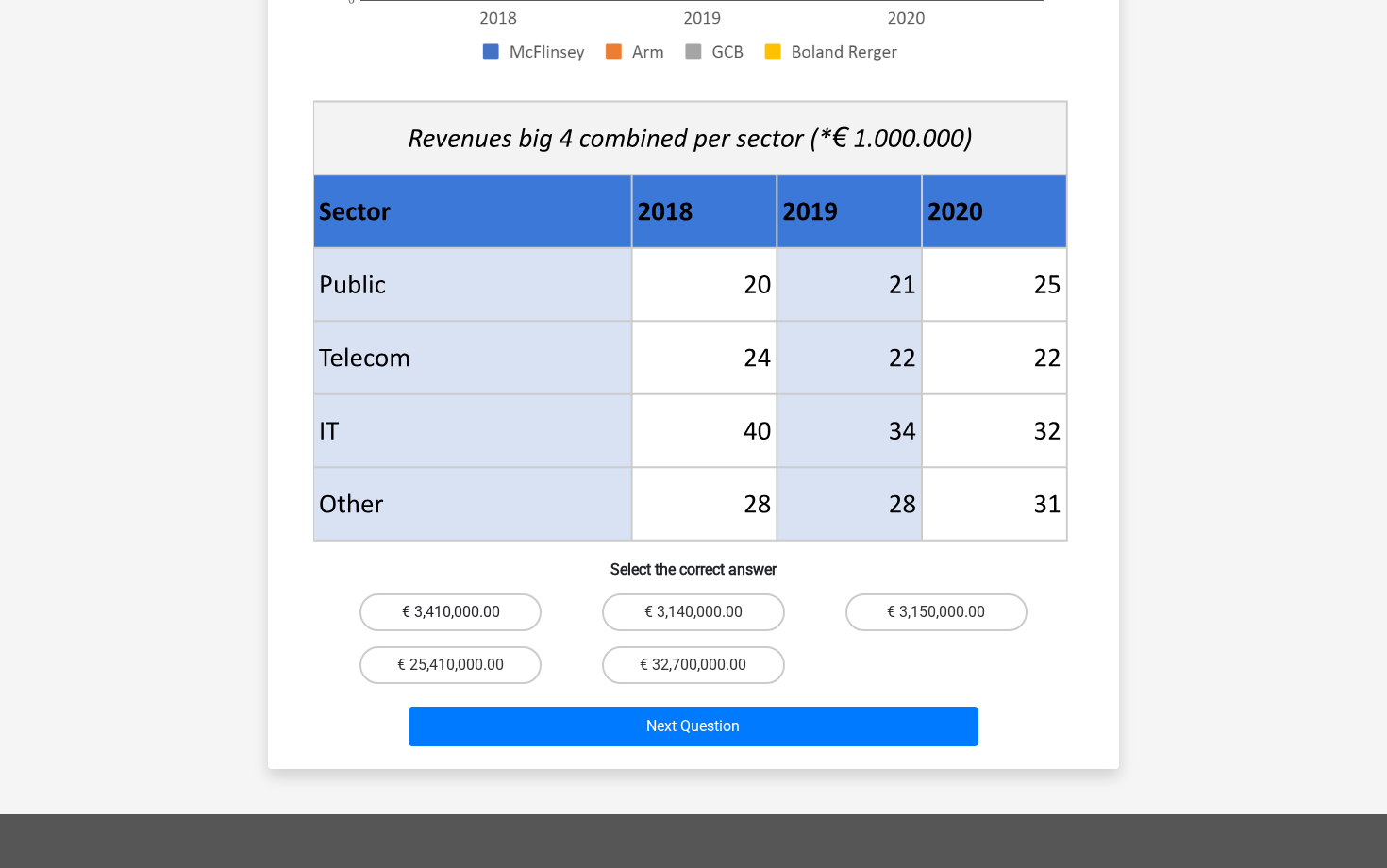
click at [480, 593] on label "€ 3,410,000.00" at bounding box center [450, 611] width 182 height 38
click at [463, 612] on input "€ 3,410,000.00" at bounding box center [456, 618] width 13 height 13
radio input "true"
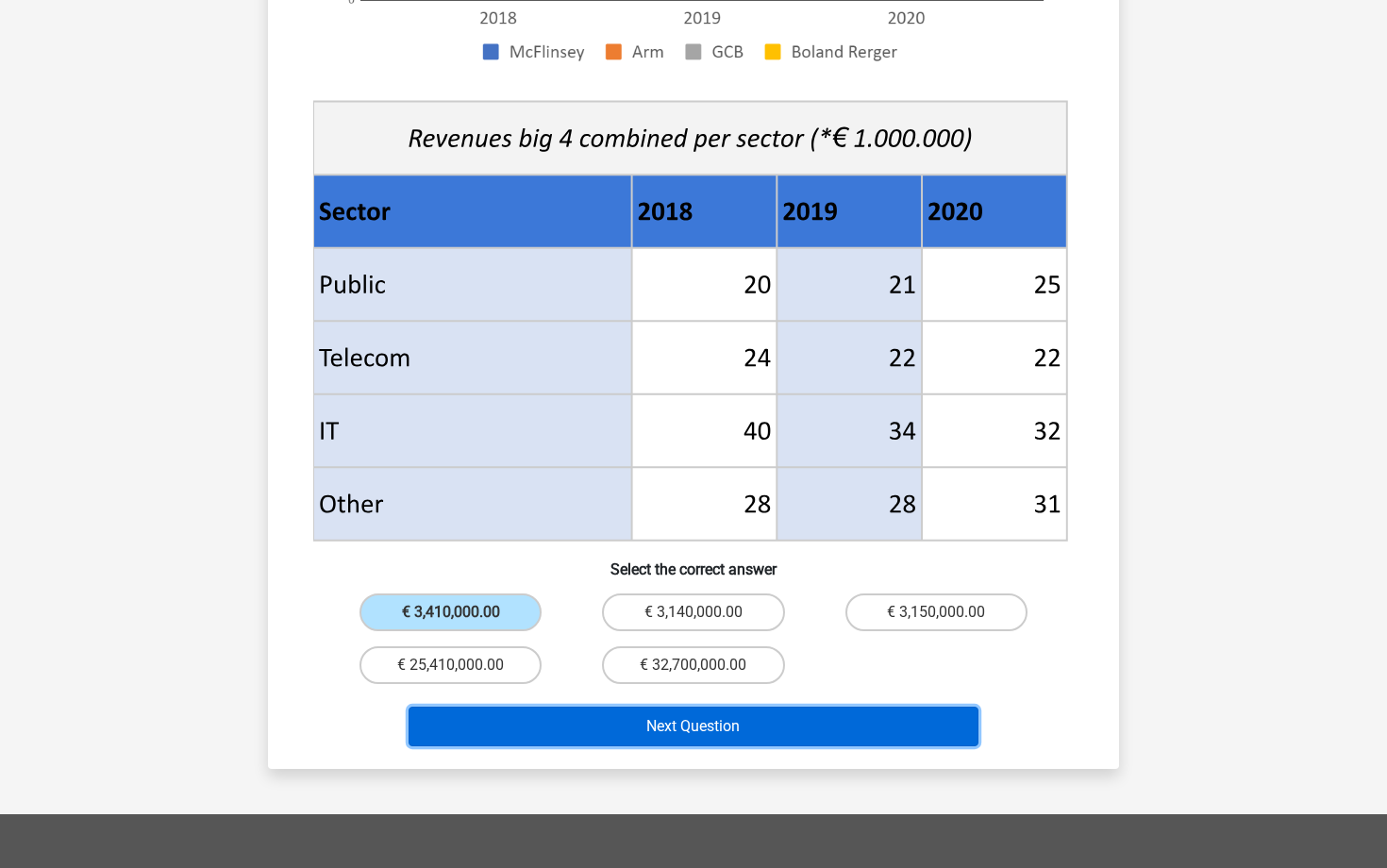
click at [534, 707] on button "Next Question" at bounding box center [694, 726] width 571 height 40
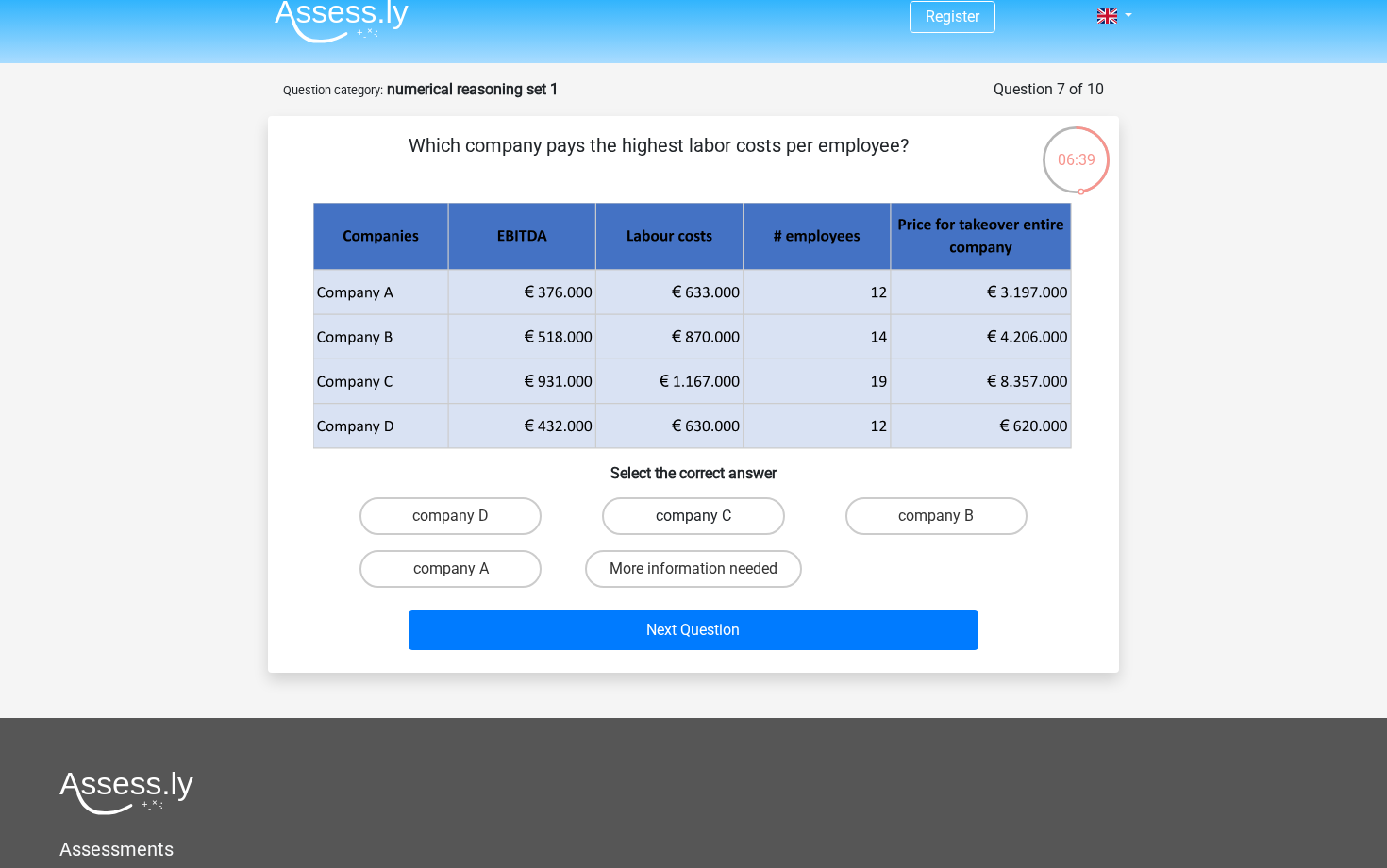
scroll to position [0, 0]
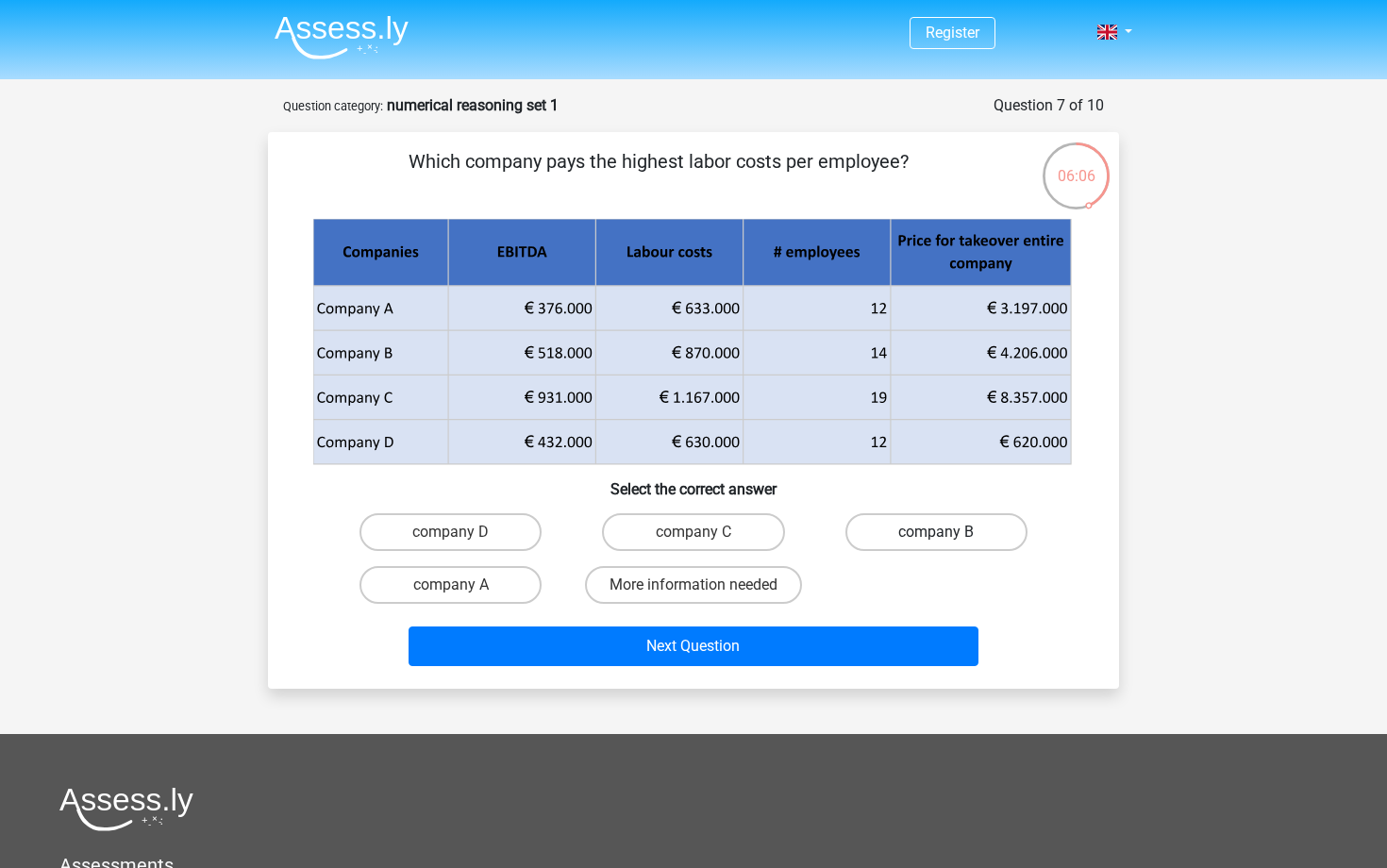
click at [955, 526] on label "company B" at bounding box center [936, 531] width 182 height 38
click at [948, 532] on input "company B" at bounding box center [941, 538] width 13 height 13
radio input "true"
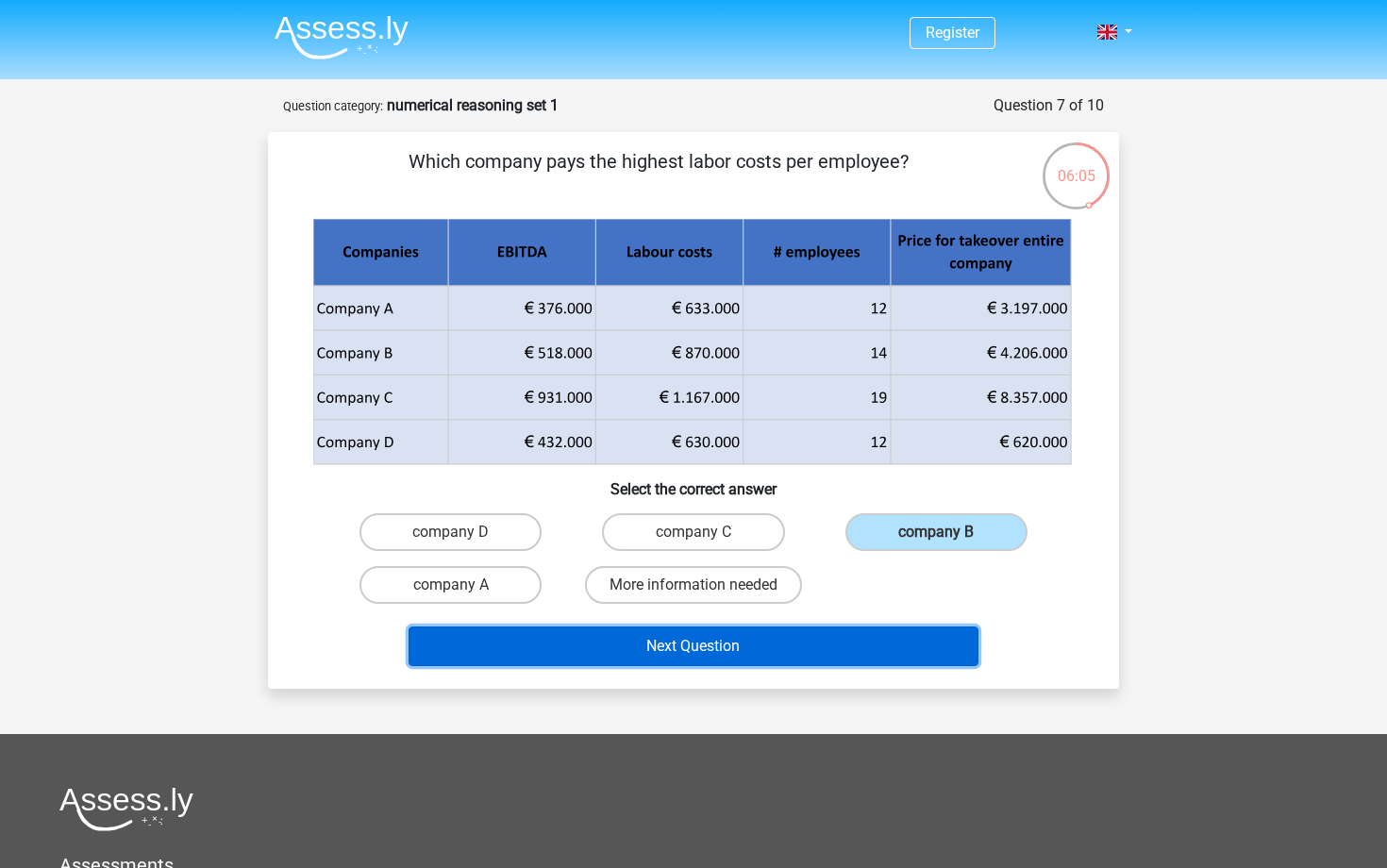
click at [744, 647] on button "Next Question" at bounding box center [694, 645] width 571 height 40
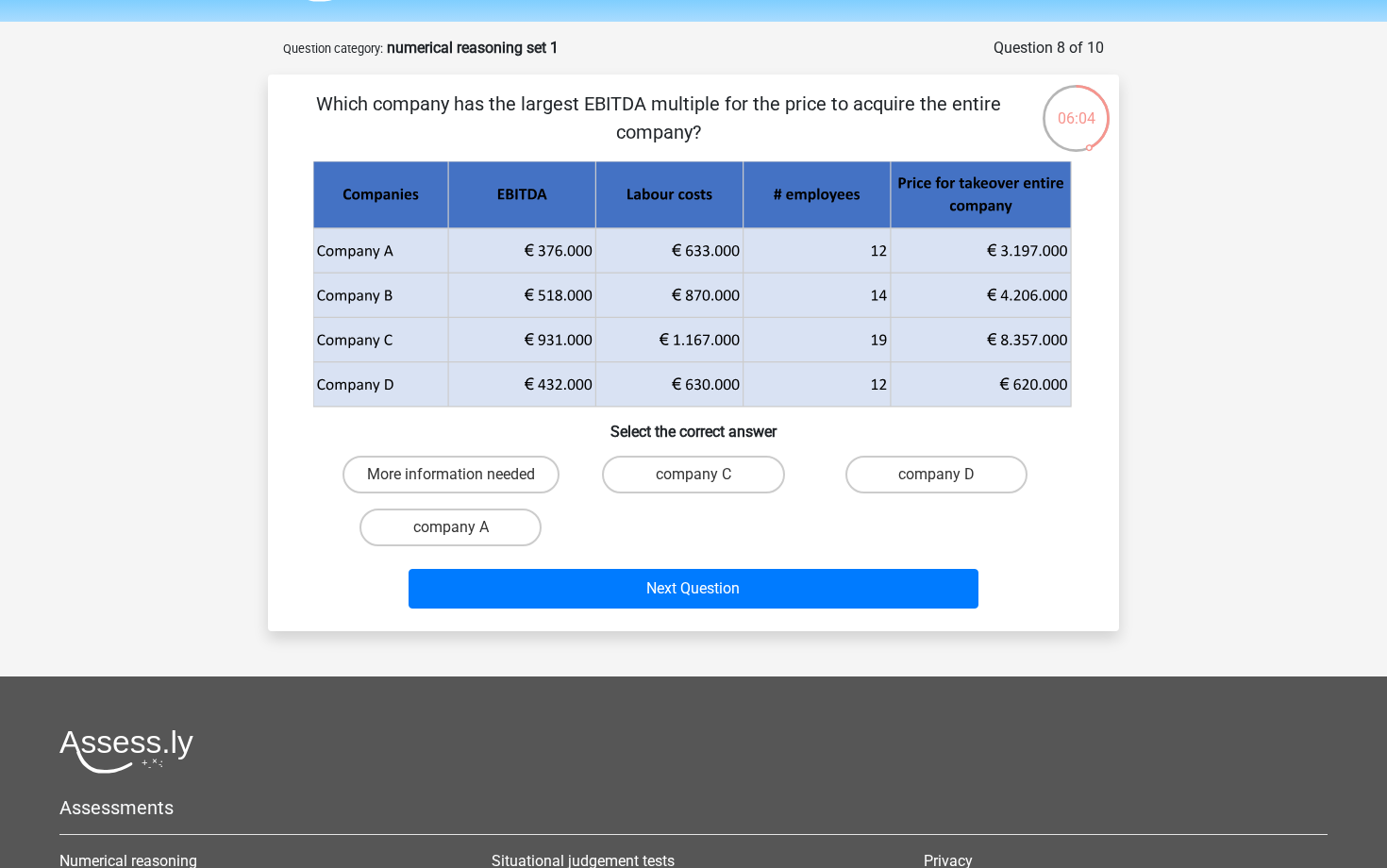
scroll to position [50, 0]
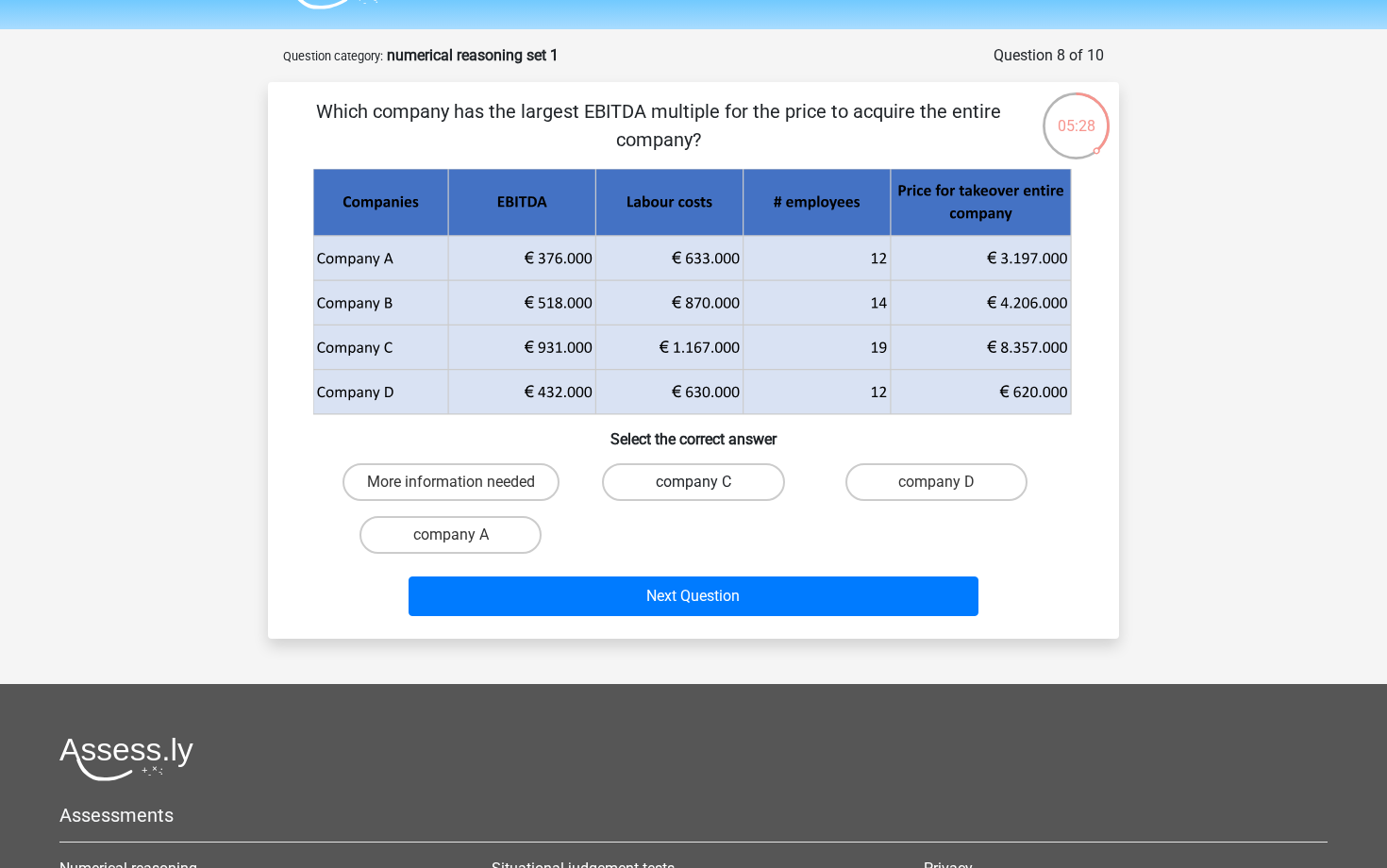
click at [678, 474] on label "company C" at bounding box center [693, 481] width 182 height 38
click at [694, 482] on input "company C" at bounding box center [699, 488] width 13 height 13
radio input "true"
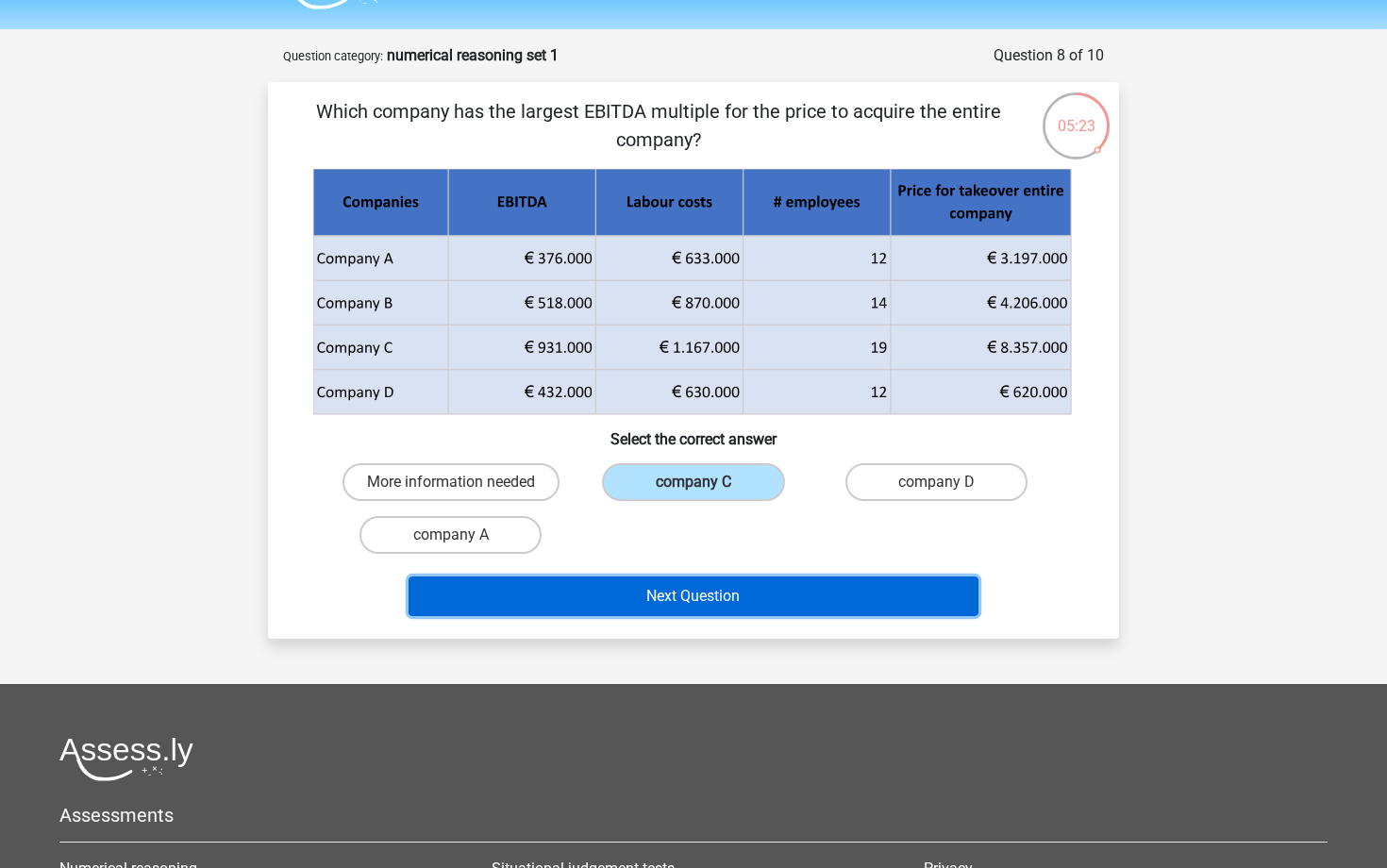
click at [628, 610] on button "Next Question" at bounding box center [694, 596] width 571 height 40
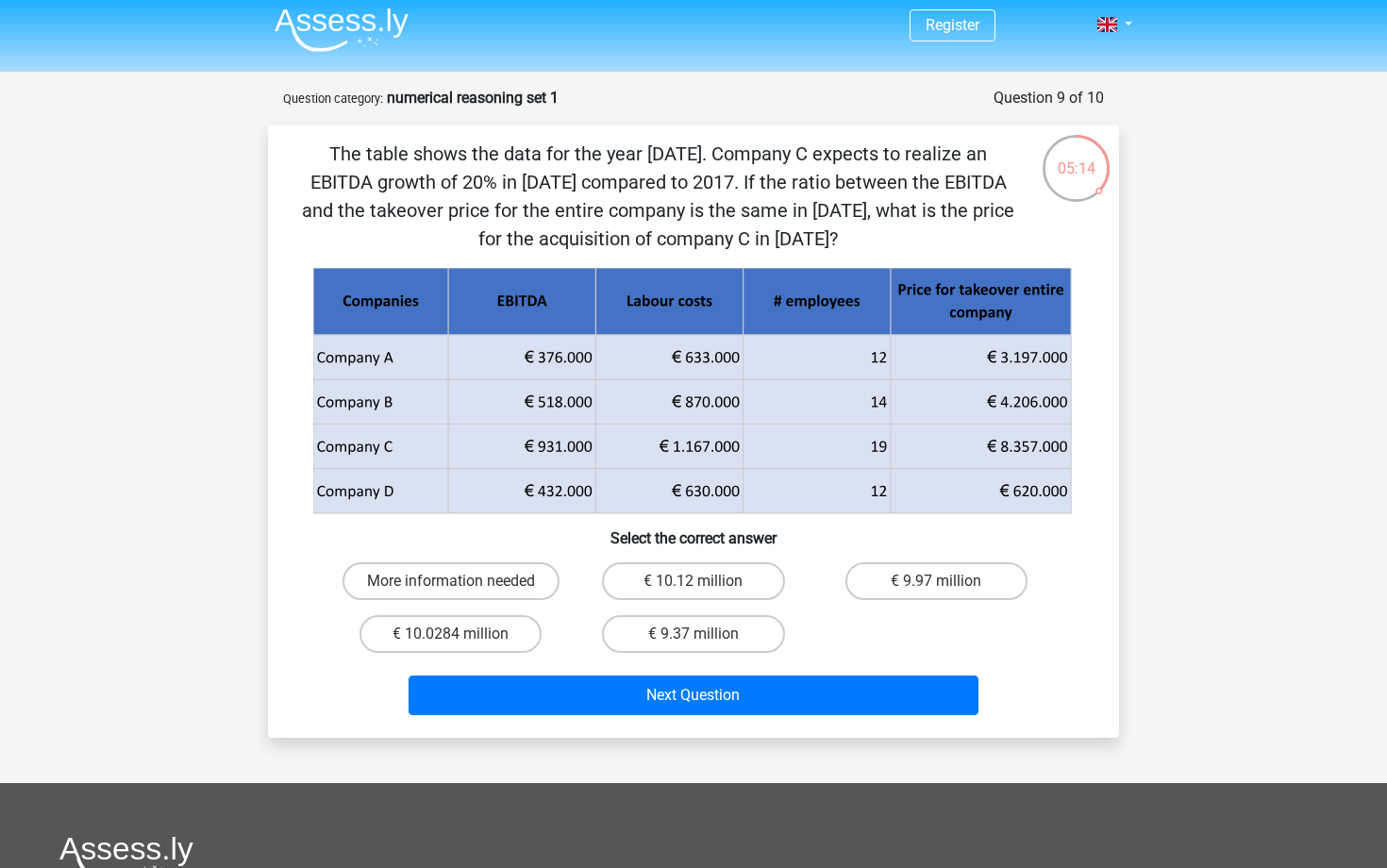
scroll to position [0, 0]
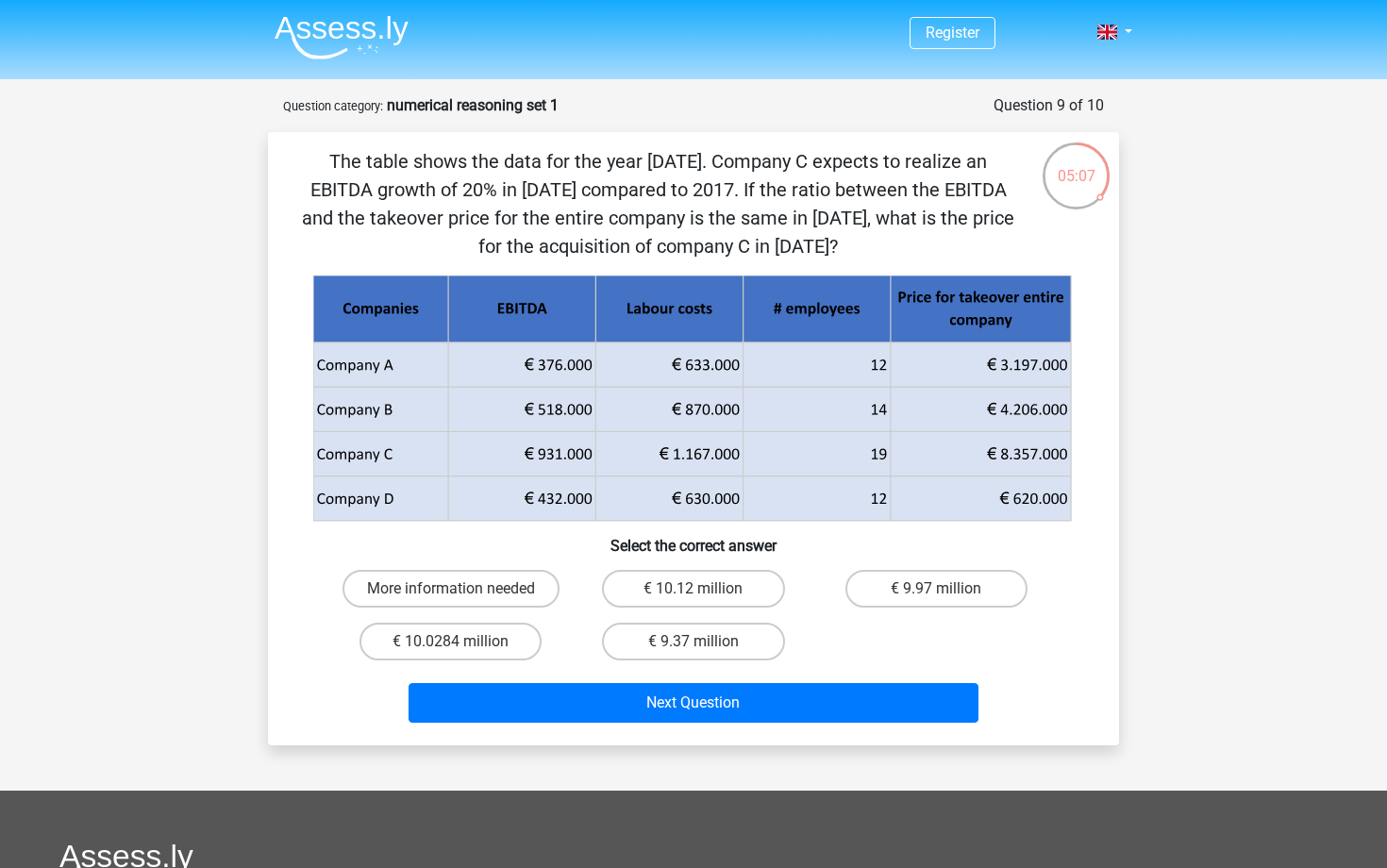
click at [543, 451] on icon at bounding box center [692, 399] width 749 height 216
click at [547, 462] on icon at bounding box center [692, 431] width 757 height 89
click at [467, 640] on label "€ 10.0284 million" at bounding box center [450, 640] width 182 height 38
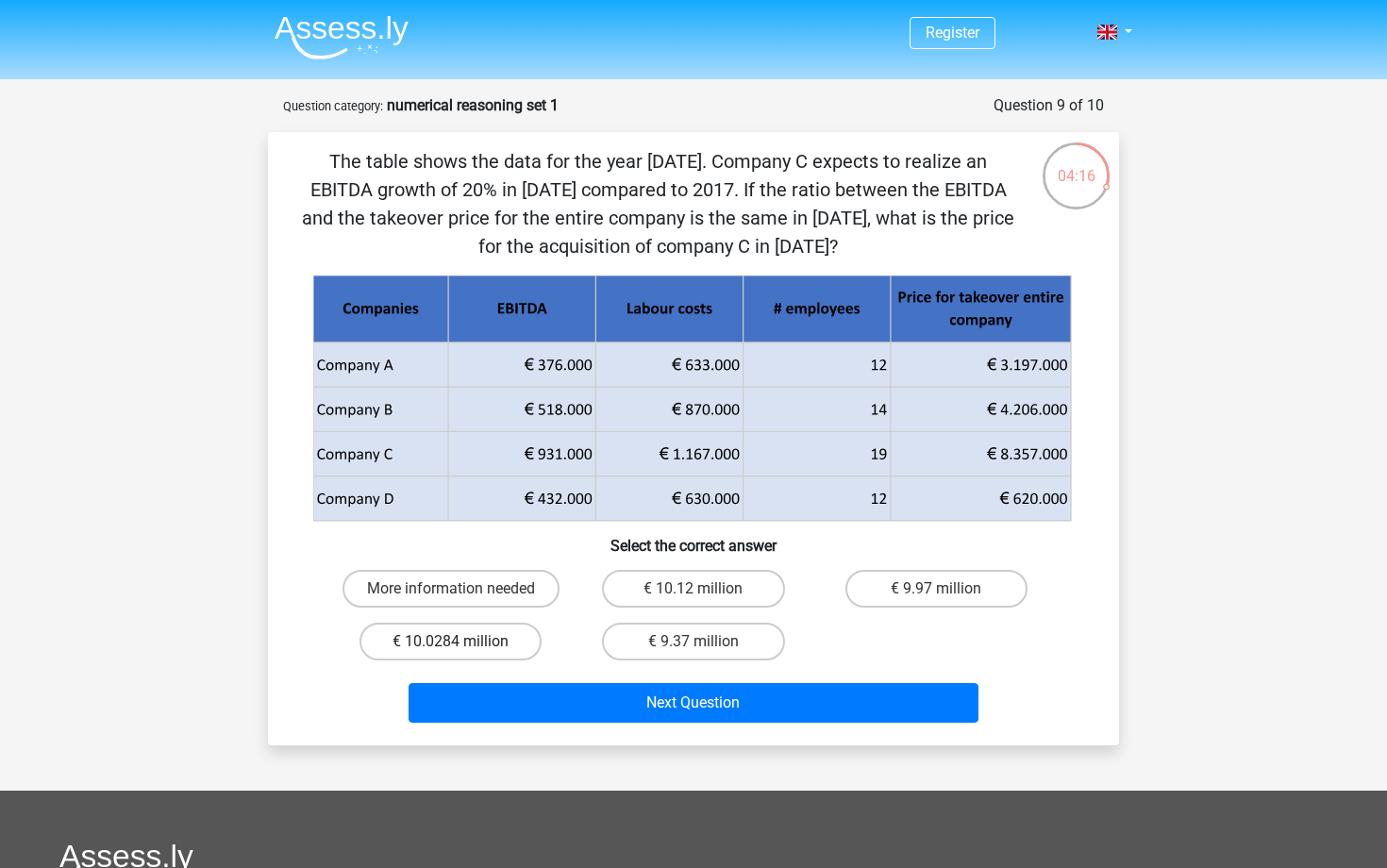
click at [463, 641] on input "€ 10.0284 million" at bounding box center [456, 647] width 13 height 13
radio input "true"
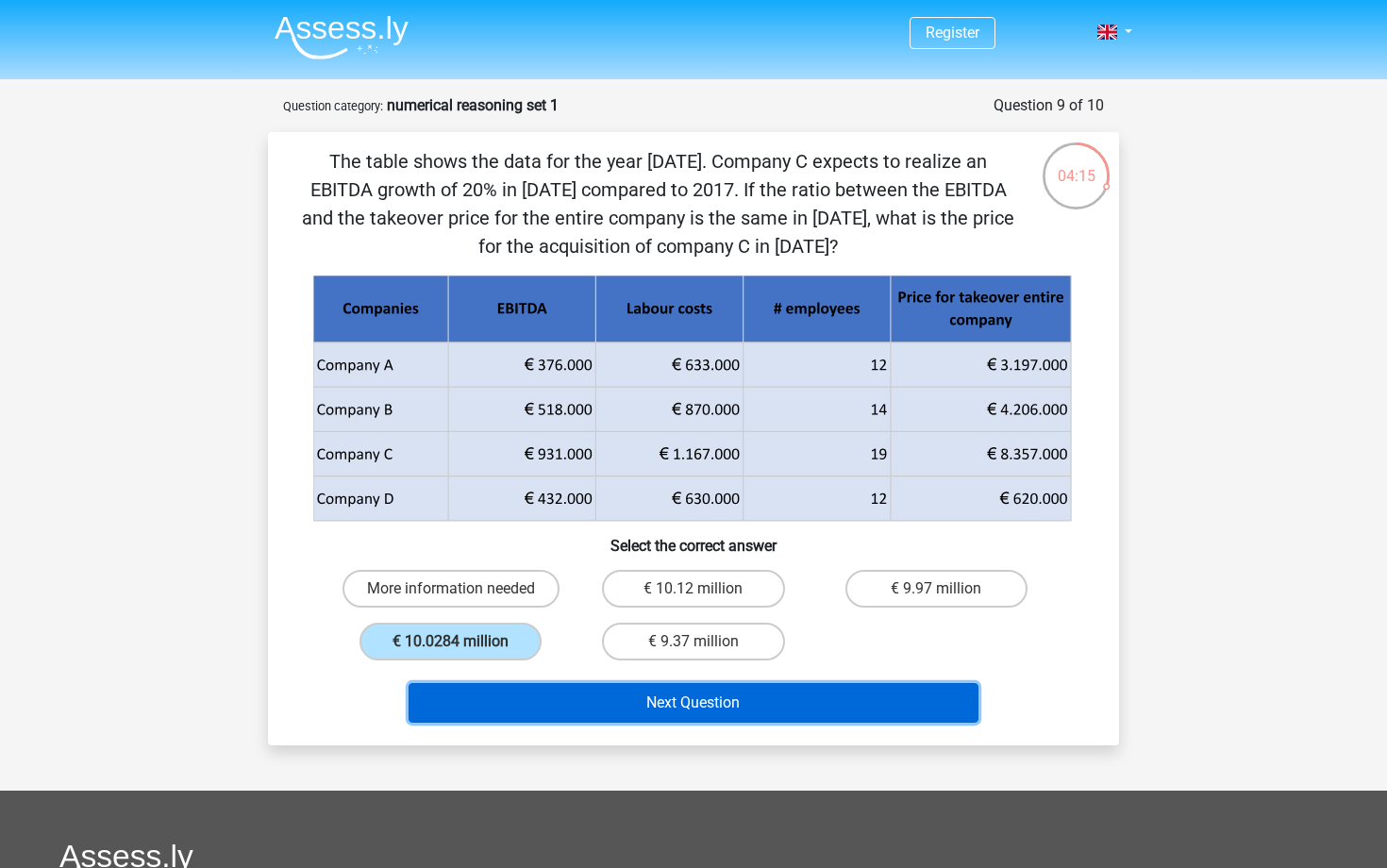
click at [566, 692] on button "Next Question" at bounding box center [694, 702] width 571 height 40
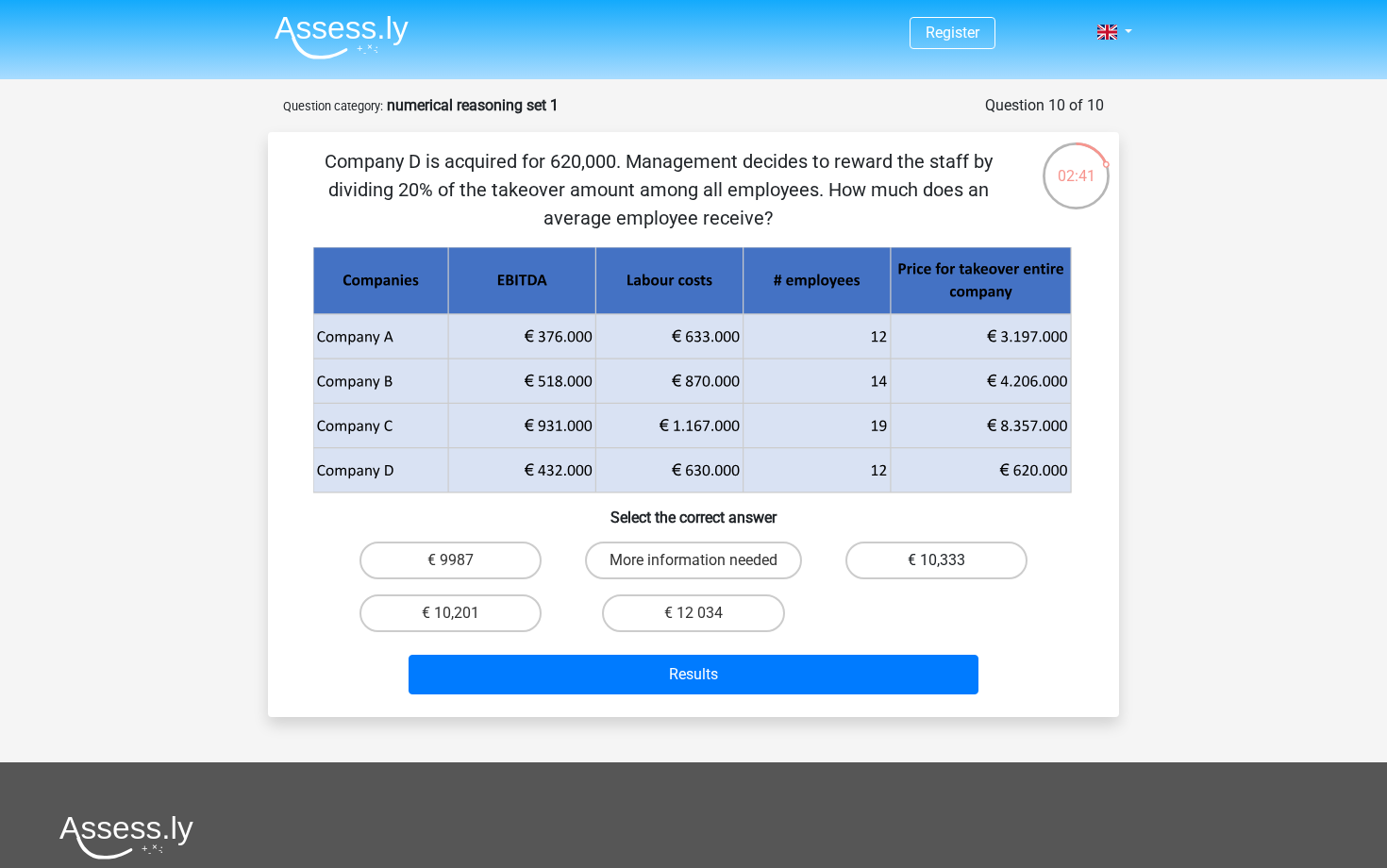
click at [955, 569] on label "€ 10,333" at bounding box center [936, 559] width 182 height 38
click at [948, 569] on input "€ 10,333" at bounding box center [941, 566] width 13 height 13
radio input "true"
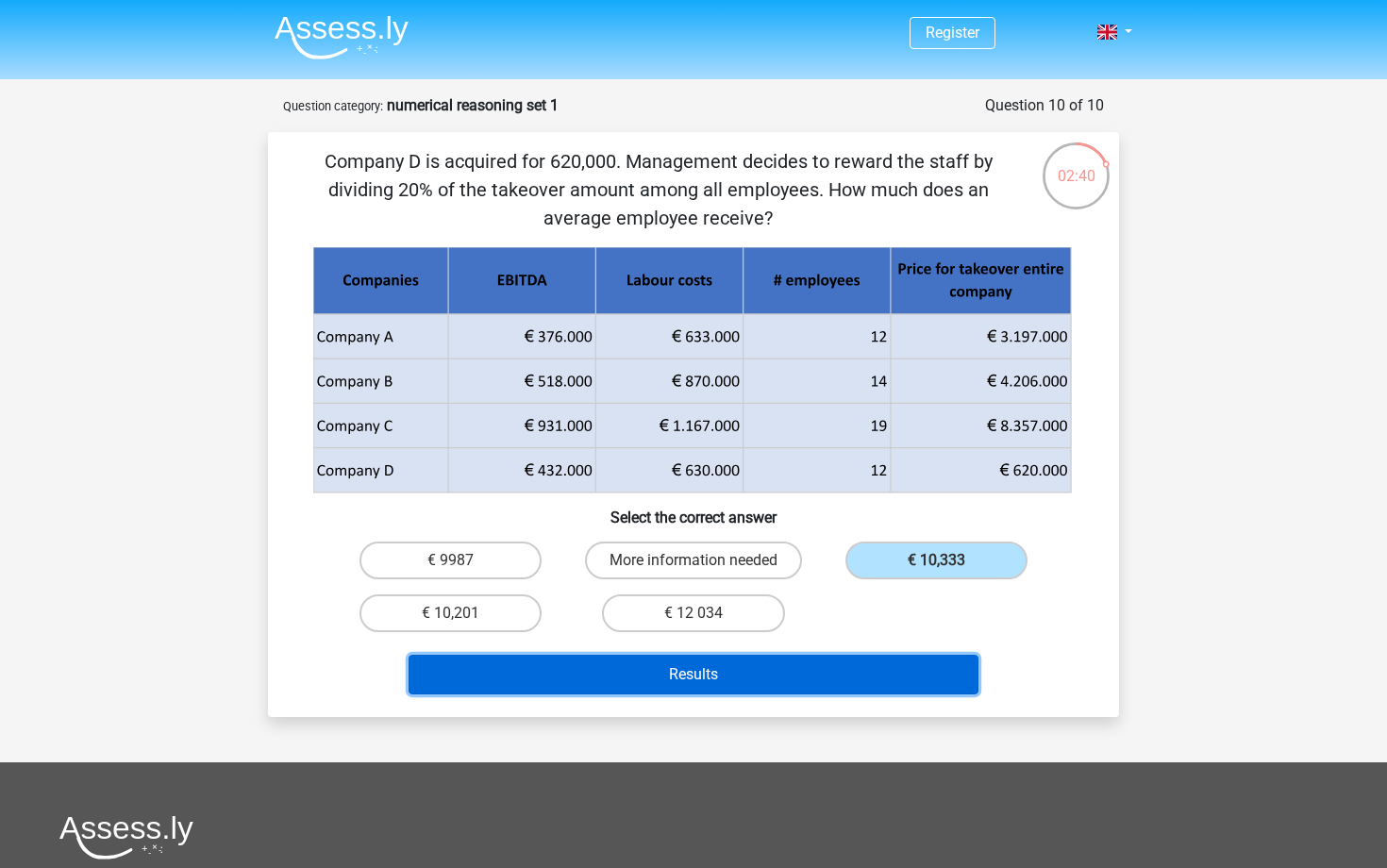
click at [812, 663] on button "Results" at bounding box center [694, 674] width 571 height 40
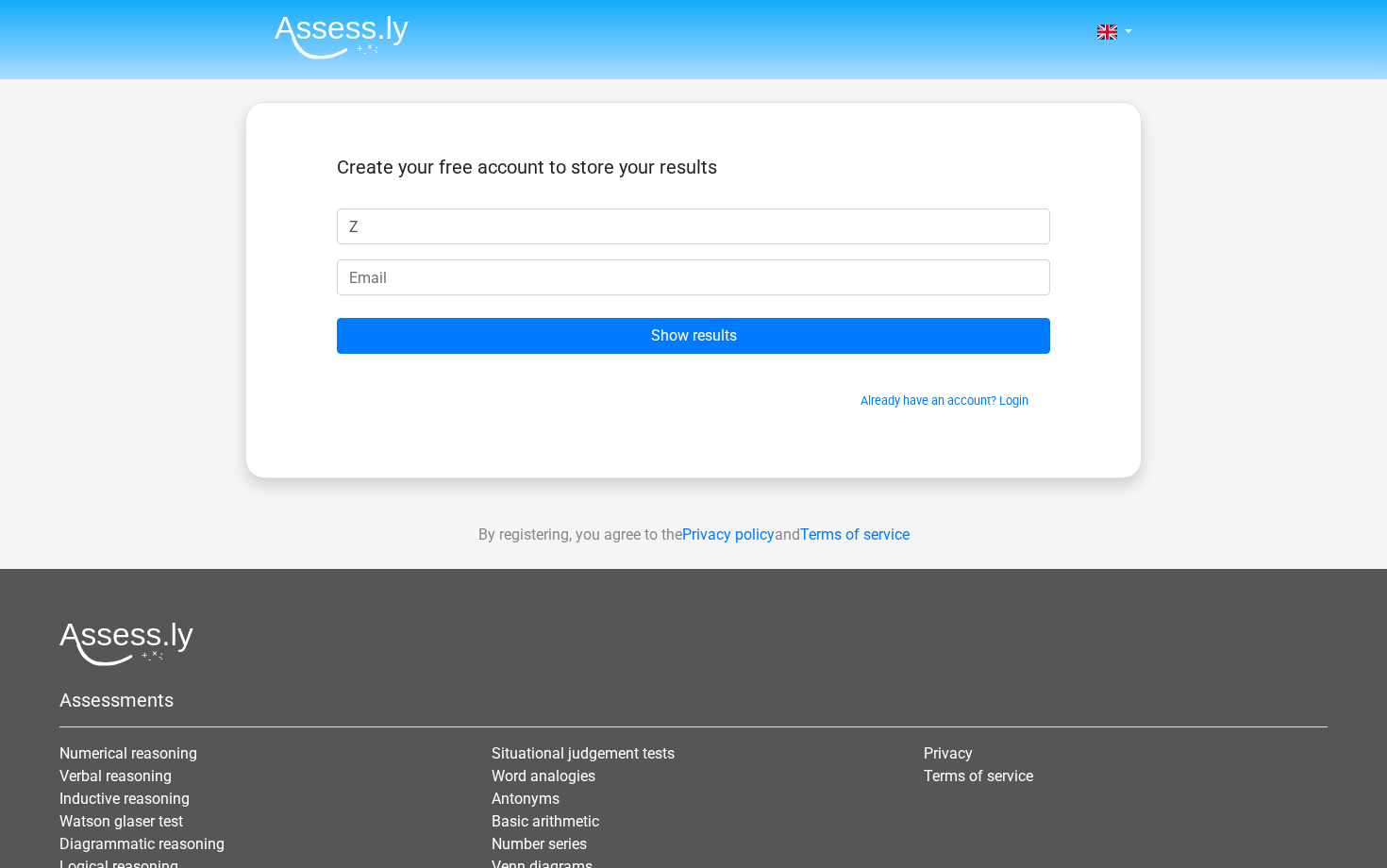
type input "Z"
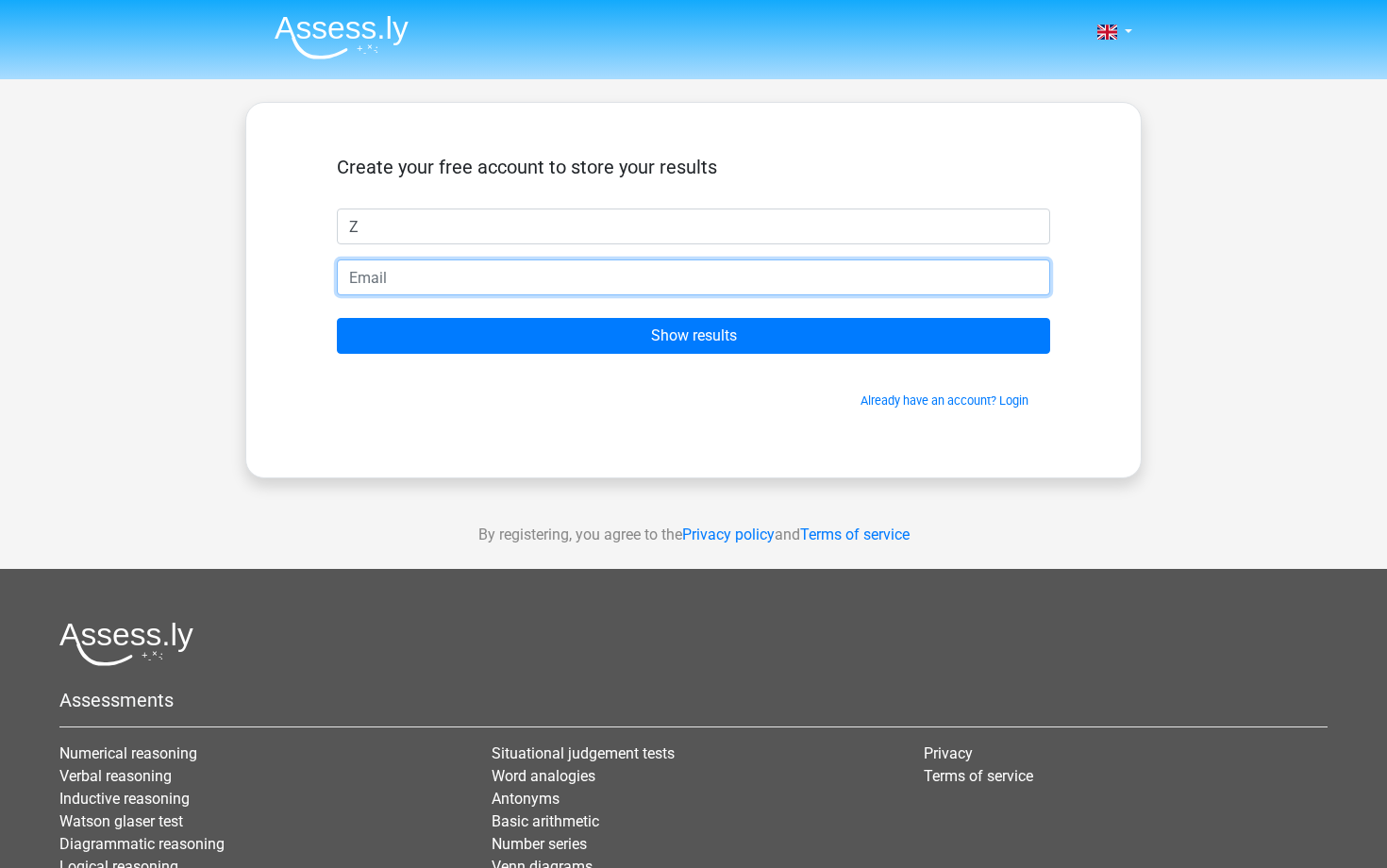
click at [612, 282] on input "email" at bounding box center [693, 277] width 713 height 36
click at [380, 280] on input "ZZ" at bounding box center [693, 277] width 713 height 36
click at [378, 276] on input "moli" at bounding box center [693, 277] width 713 height 36
drag, startPoint x: 419, startPoint y: 279, endPoint x: 337, endPoint y: 279, distance: 82.0
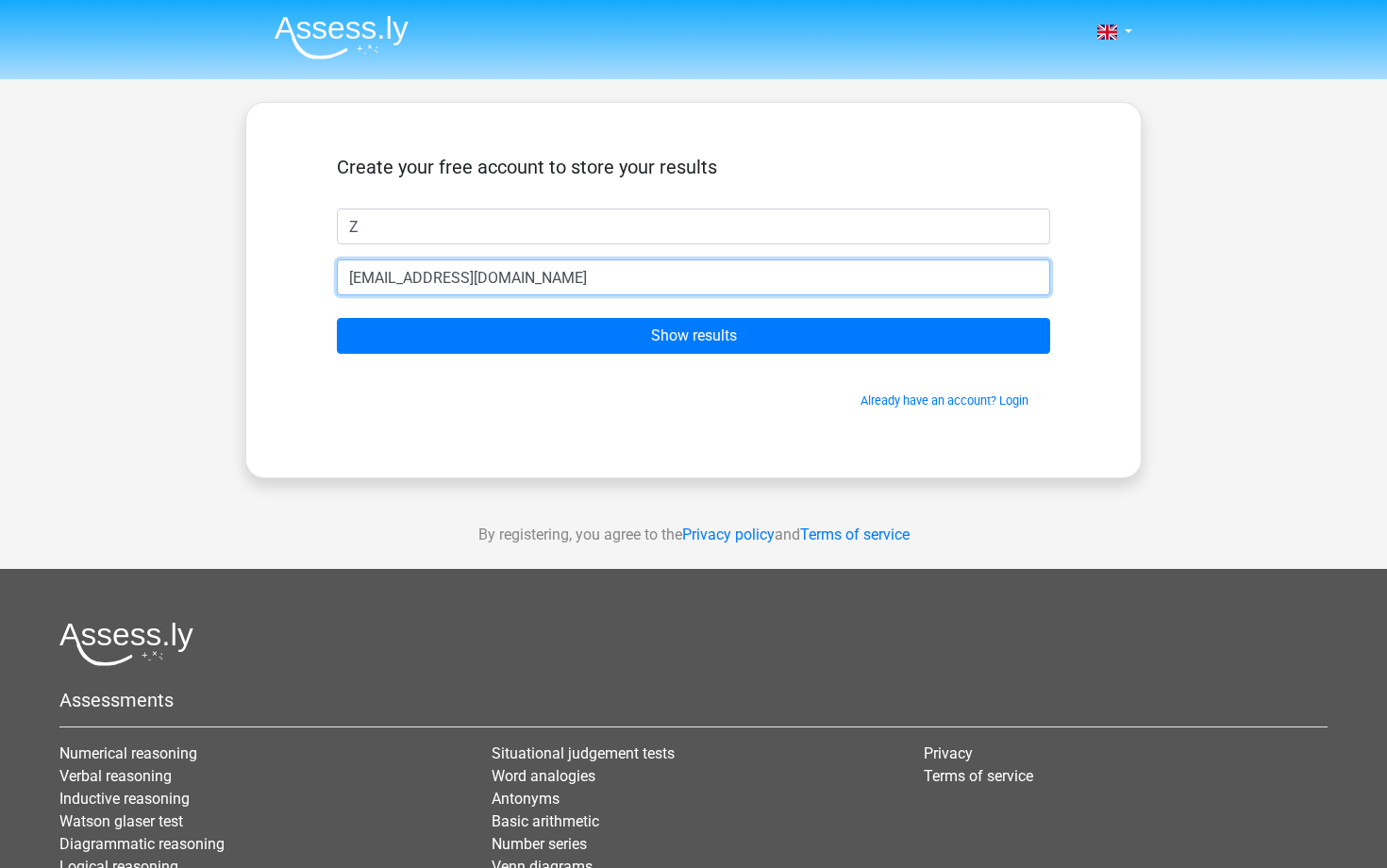
click at [337, 279] on input "moliuekim@gmail.com" at bounding box center [693, 277] width 713 height 36
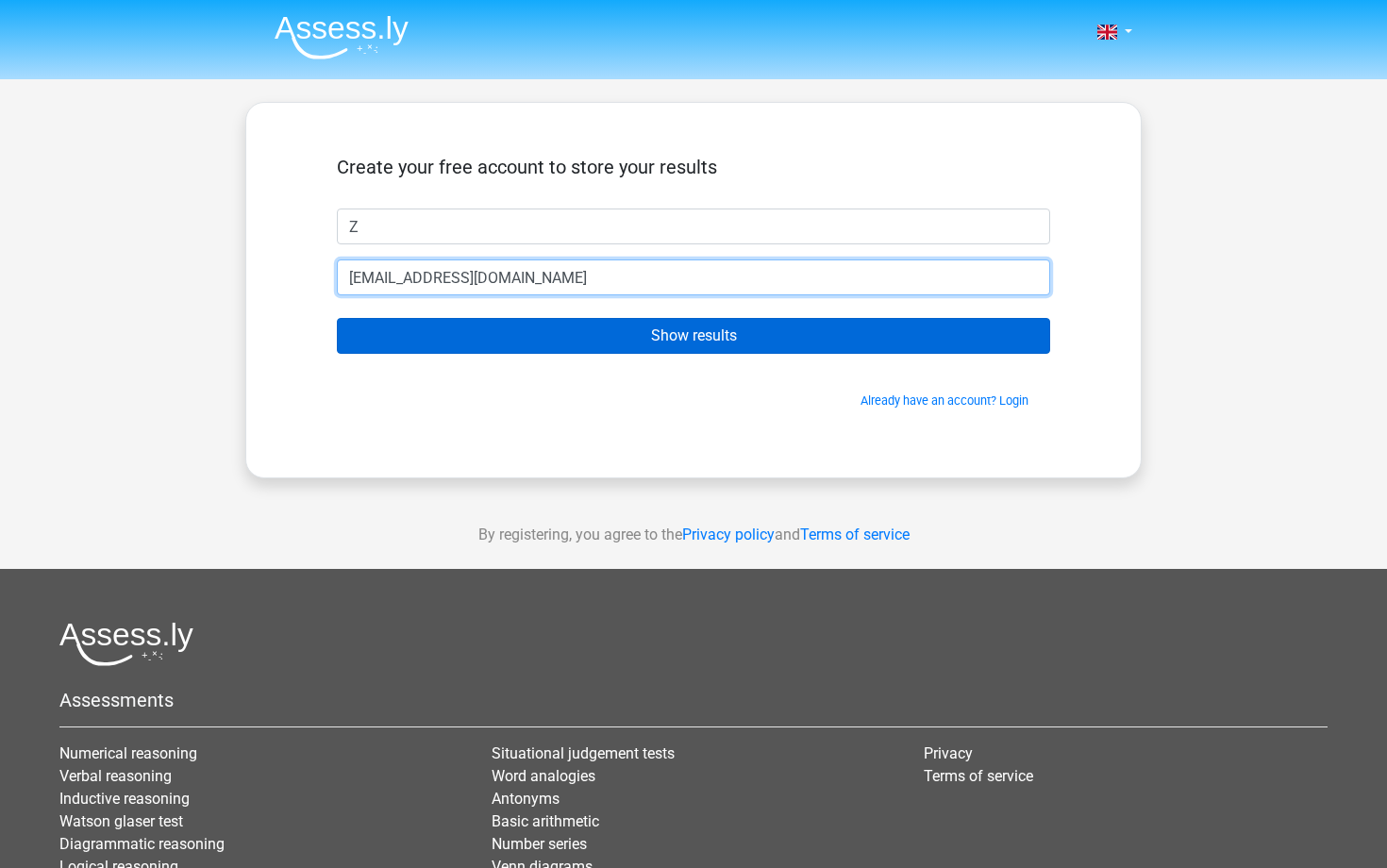
type input "[EMAIL_ADDRESS][DOMAIN_NAME]"
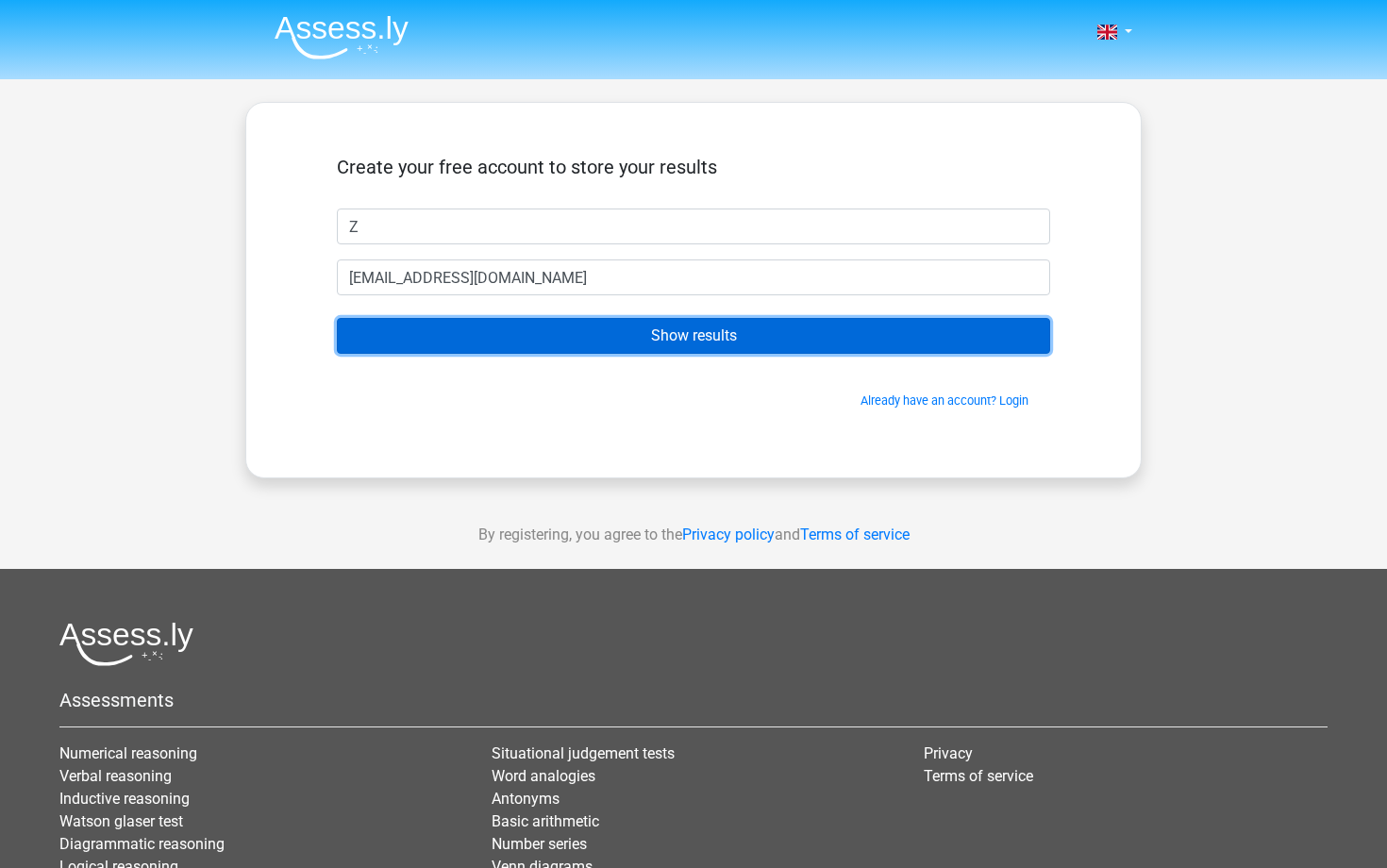
click at [379, 333] on input "Show results" at bounding box center [693, 336] width 713 height 36
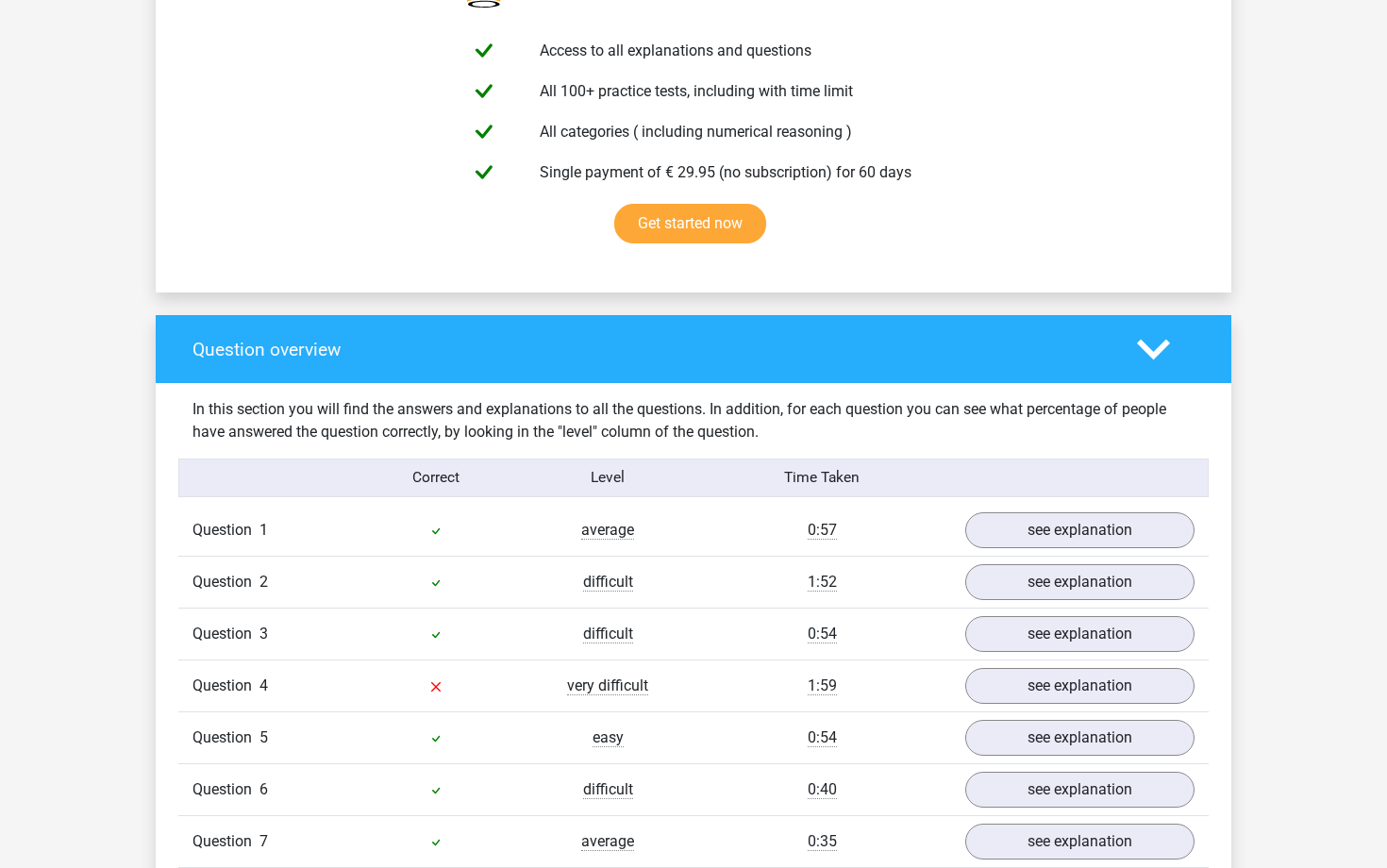
scroll to position [1212, 0]
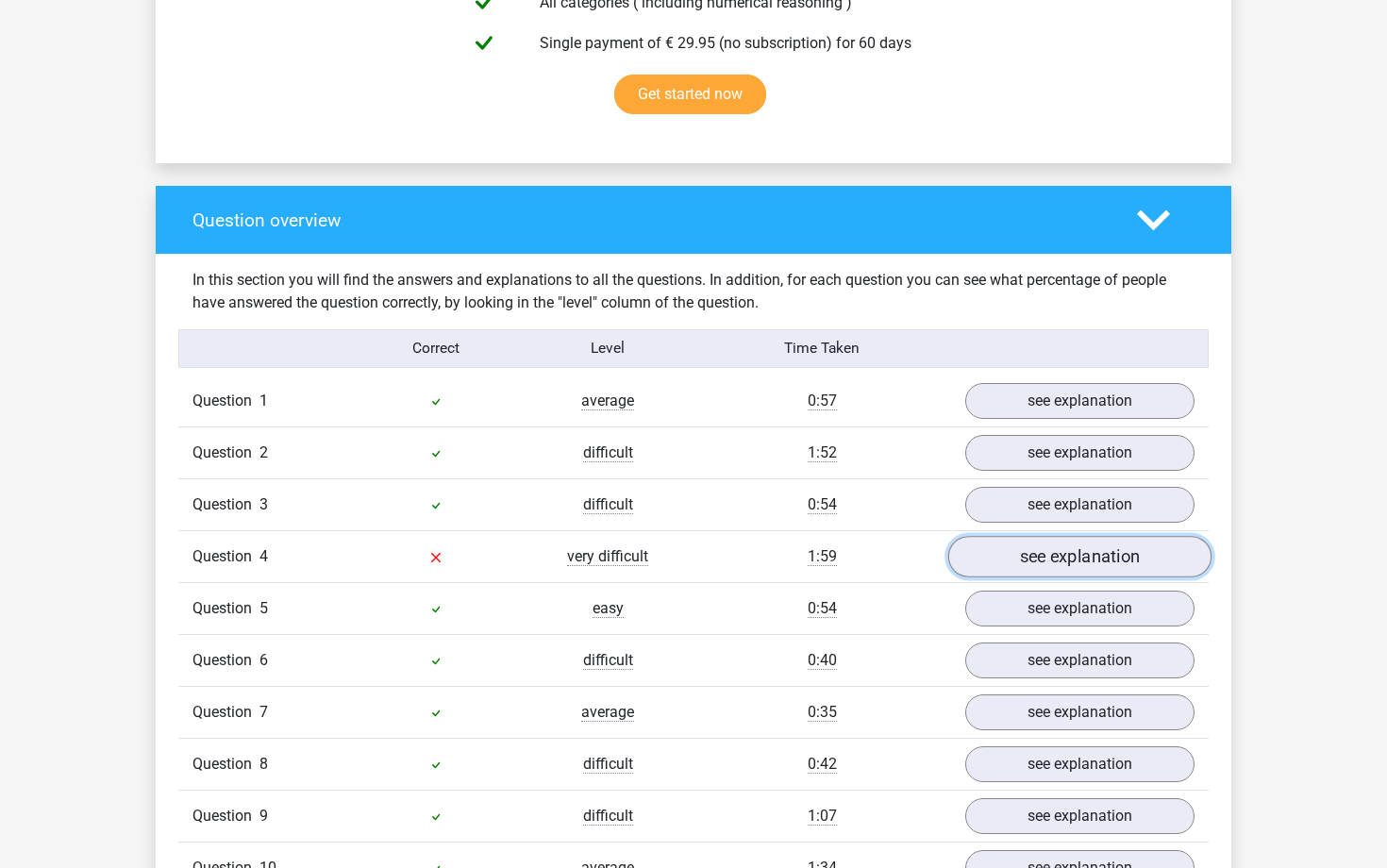
click at [993, 555] on link "see explanation" at bounding box center [1079, 556] width 263 height 41
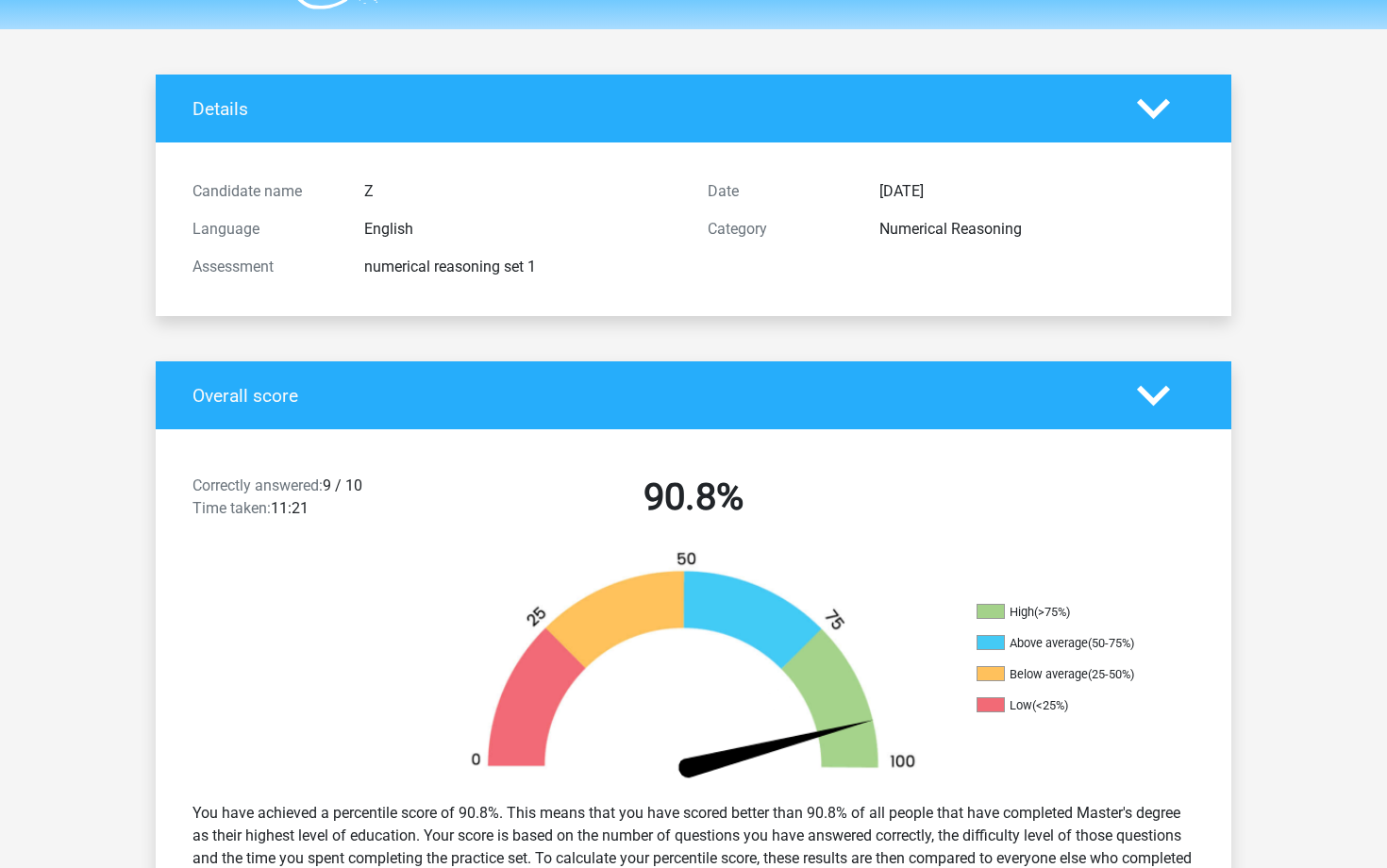
scroll to position [0, 0]
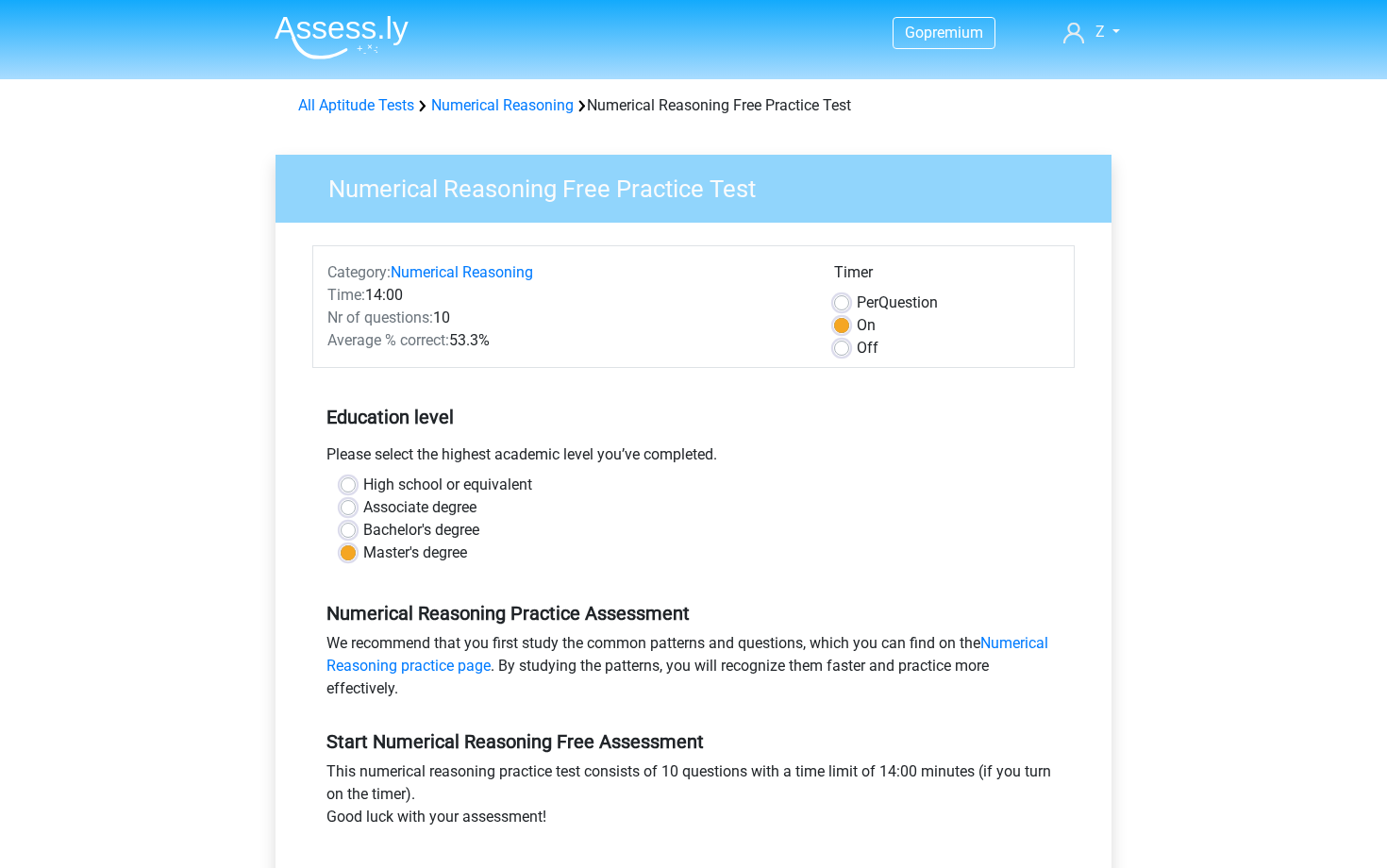
scroll to position [179, 0]
